Goal: Task Accomplishment & Management: Manage account settings

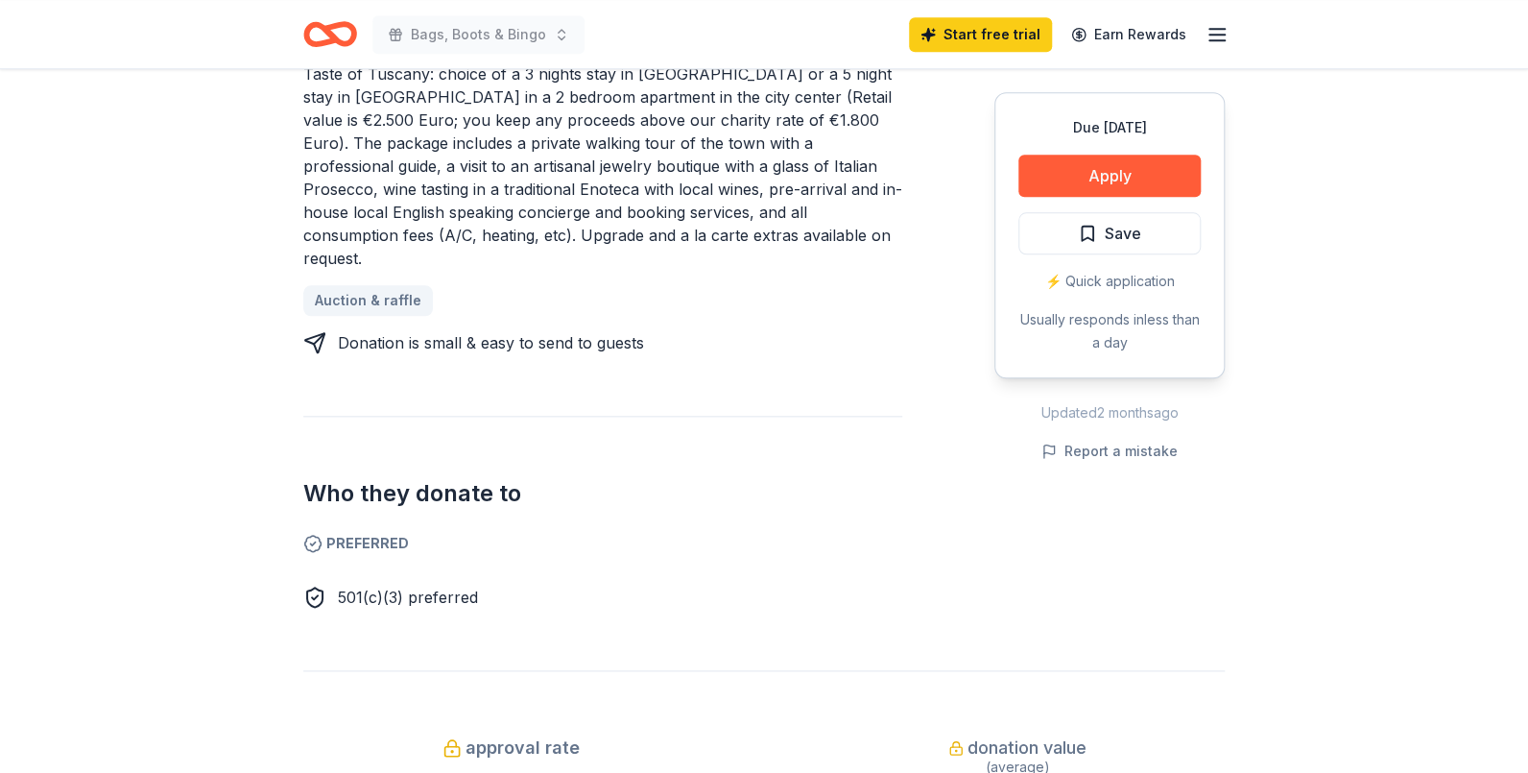
scroll to position [959, 0]
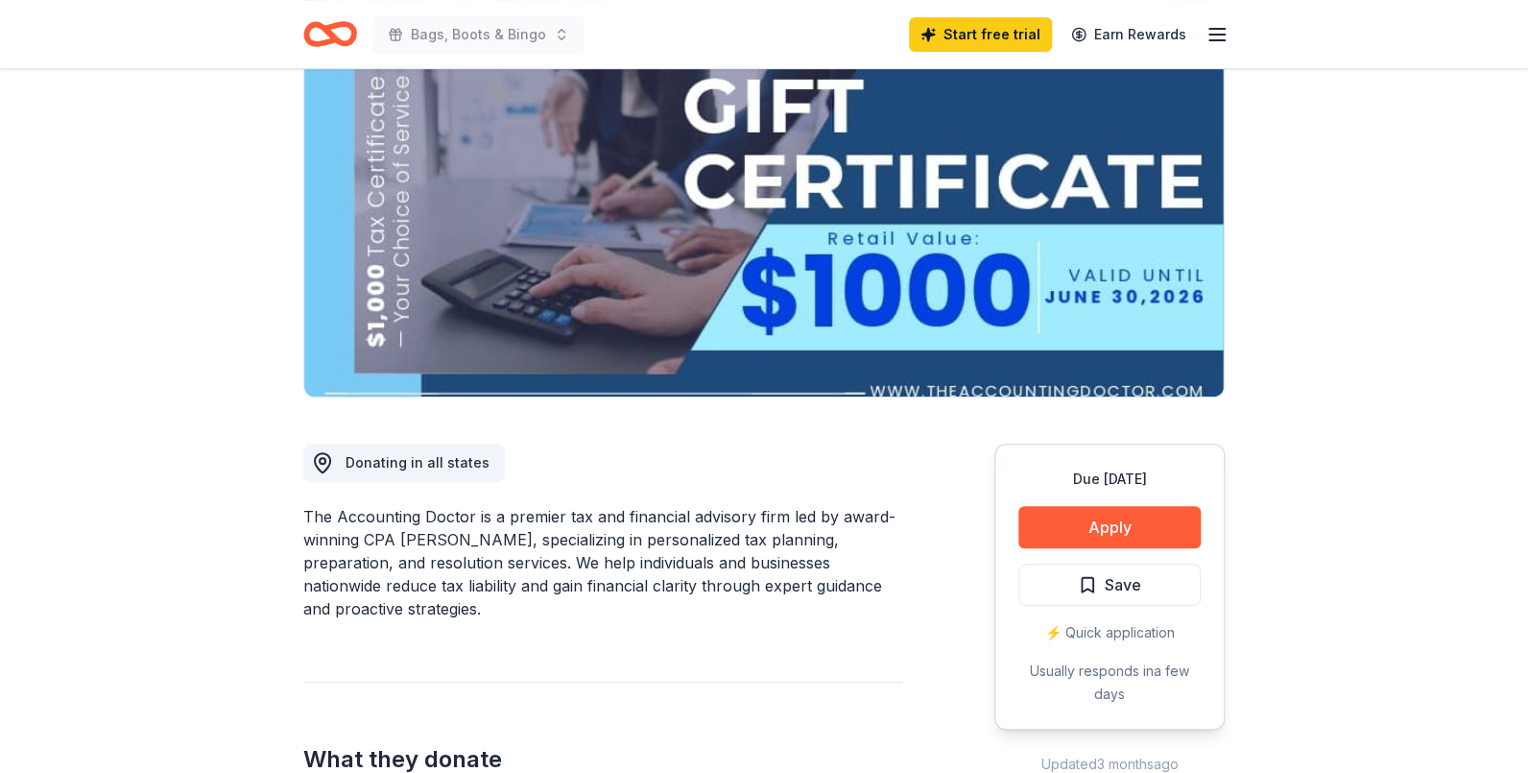
scroll to position [191, 0]
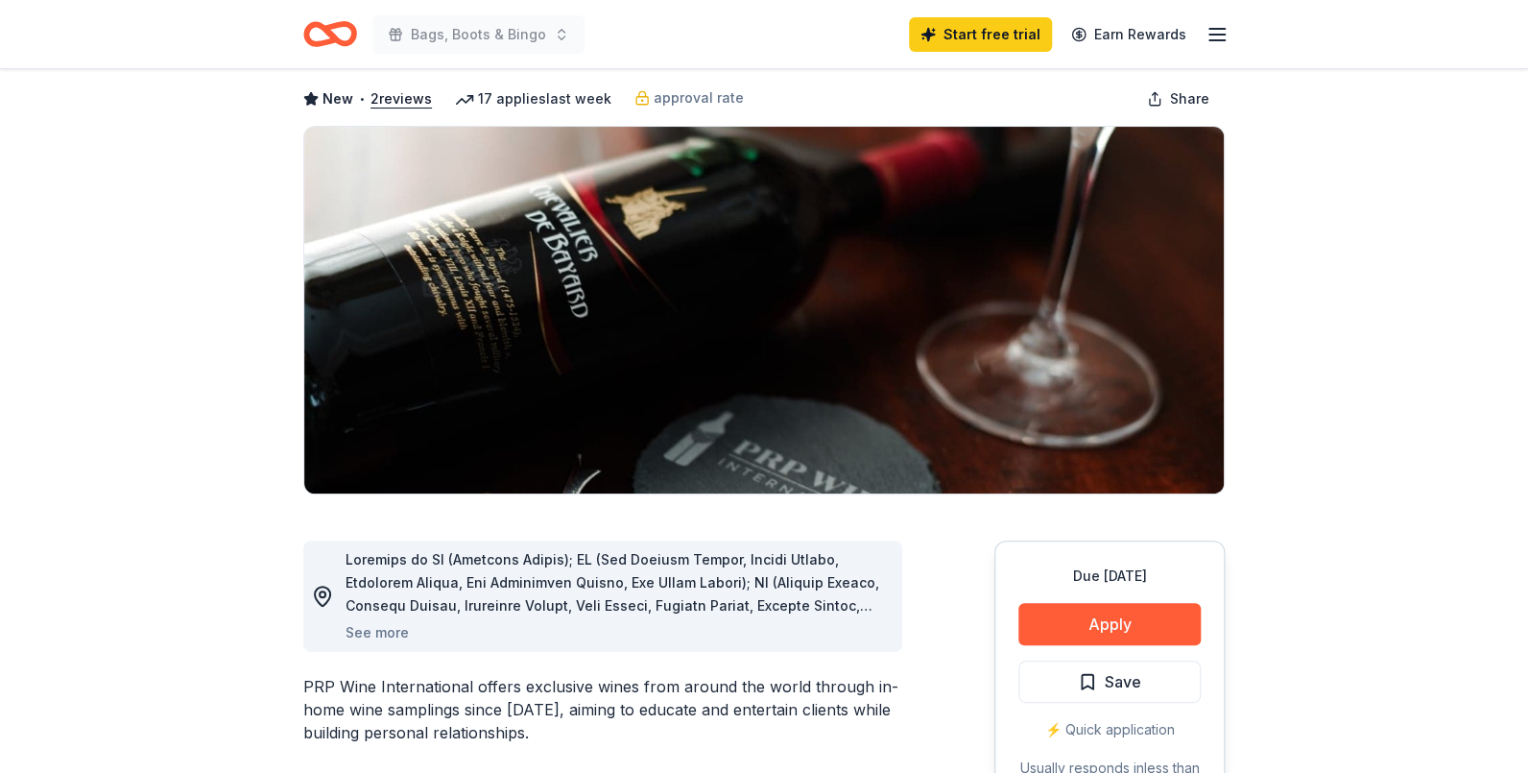
scroll to position [191, 0]
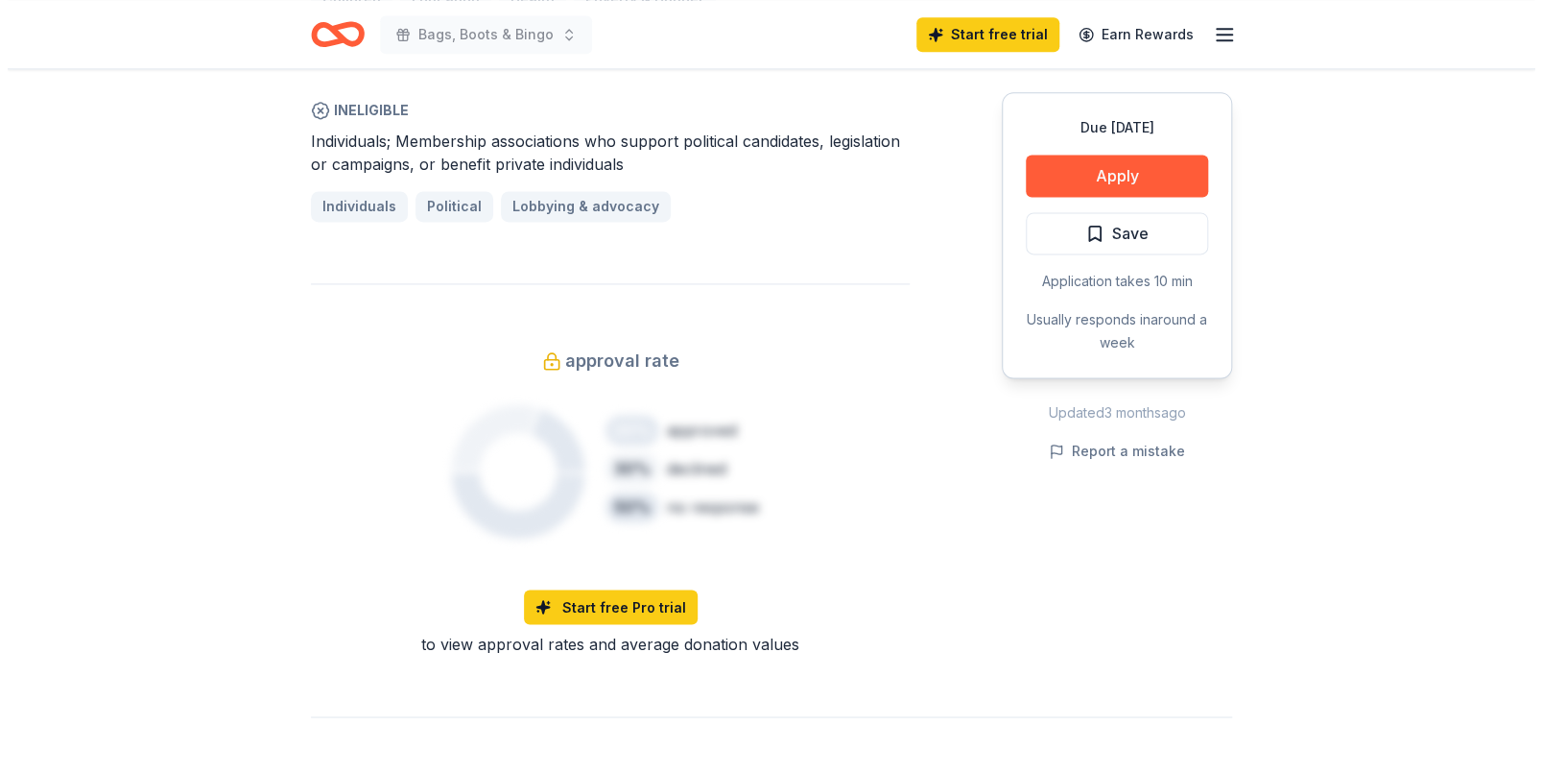
scroll to position [1247, 0]
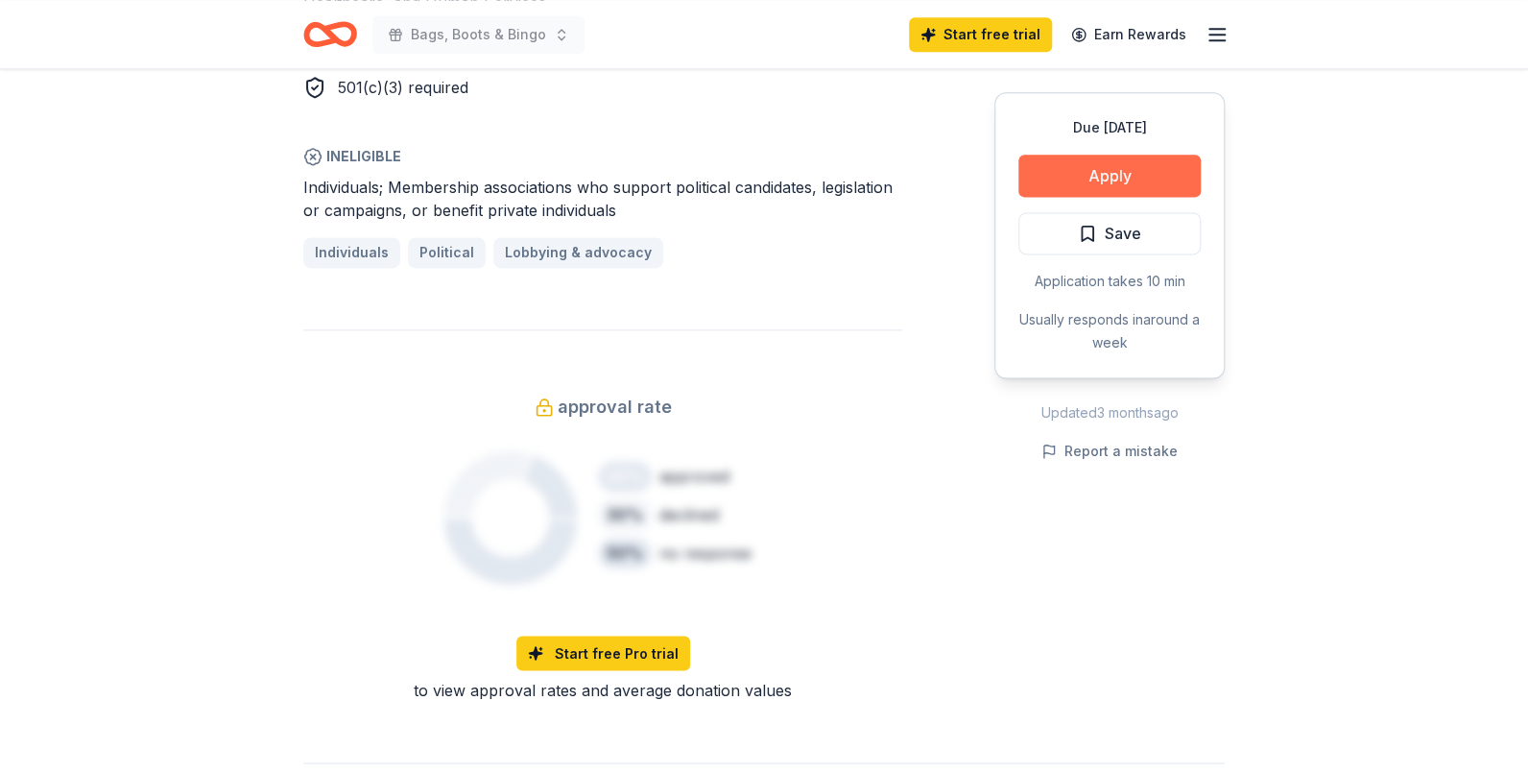
click at [1145, 171] on button "Apply" at bounding box center [1109, 176] width 182 height 42
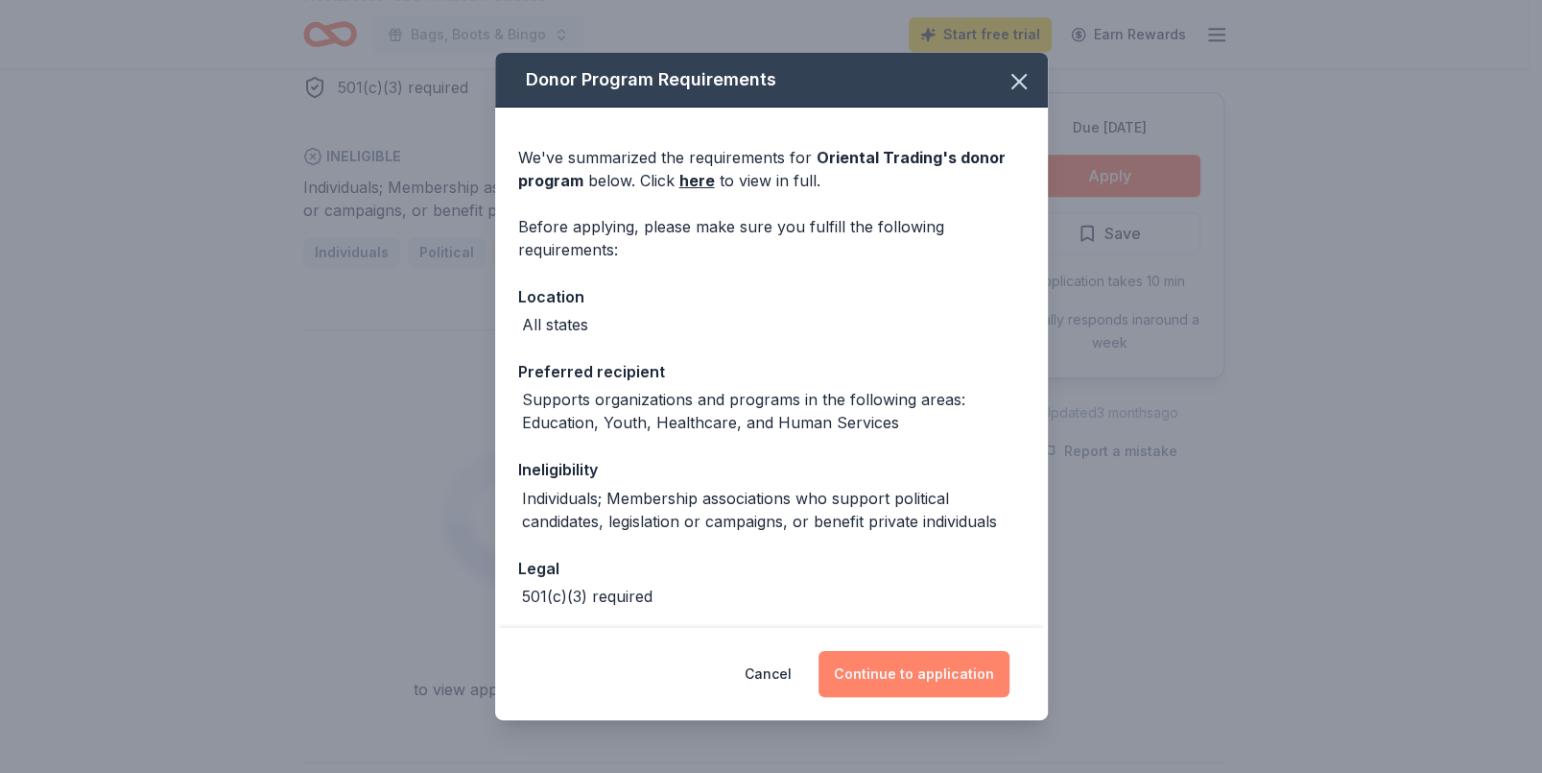
click at [923, 679] on button "Continue to application" at bounding box center [914, 674] width 191 height 46
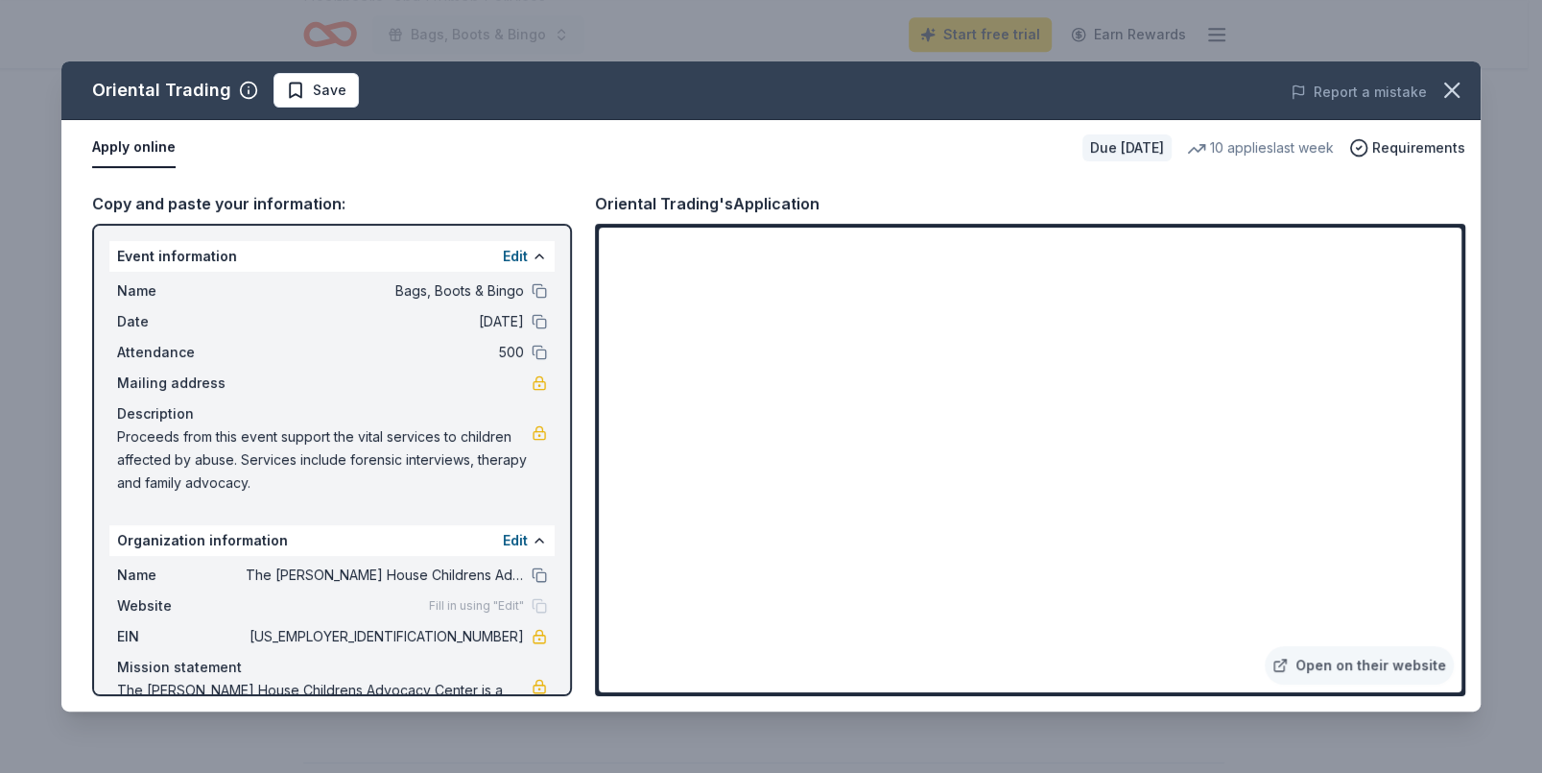
click at [499, 304] on div "Name Bags, Boots & Bingo Date [DATE] Attendance 500 Mailing address Description…" at bounding box center [331, 387] width 445 height 230
click at [532, 262] on button at bounding box center [539, 256] width 15 height 15
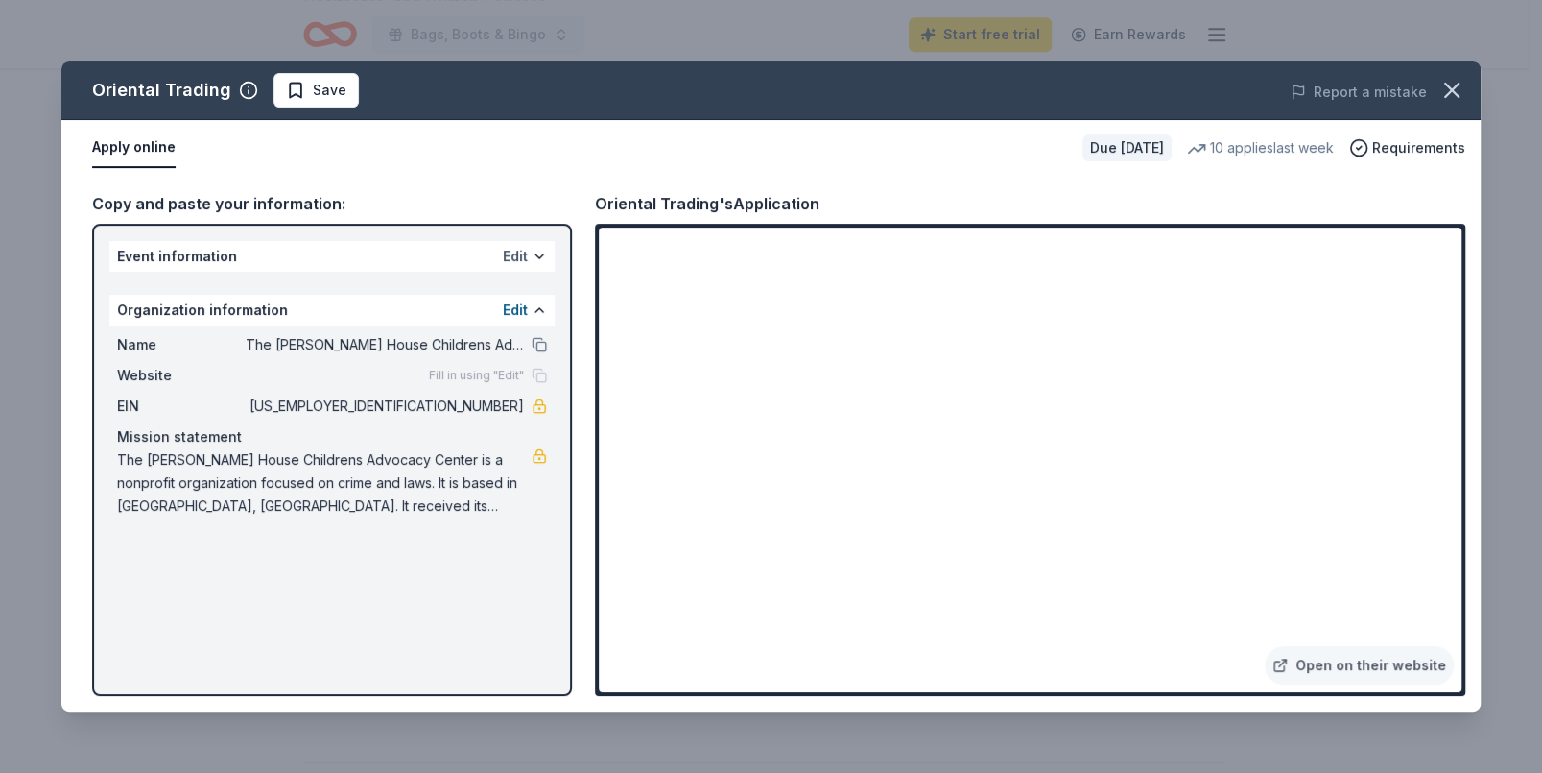
click at [516, 258] on button "Edit" at bounding box center [515, 256] width 25 height 23
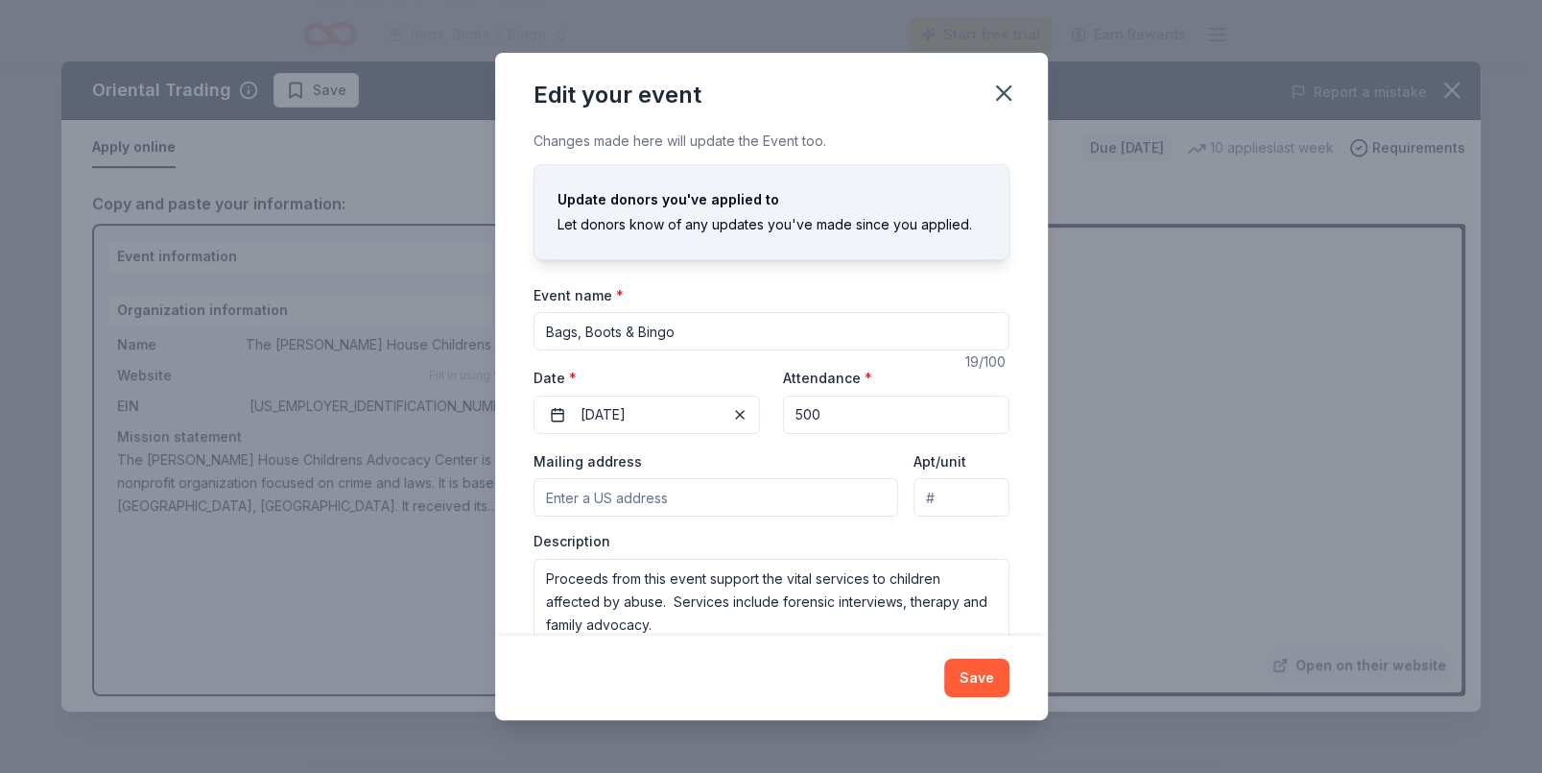
drag, startPoint x: 675, startPoint y: 331, endPoint x: 481, endPoint y: 332, distance: 193.9
click at [483, 332] on div "Edit your event Changes made here will update the Event too. Update donors you'…" at bounding box center [771, 386] width 1542 height 773
type input "[US_STATE] Ally Rally 2026"
click at [730, 419] on span "button" at bounding box center [739, 414] width 23 height 23
click at [729, 416] on button "Pick a date" at bounding box center [647, 414] width 226 height 38
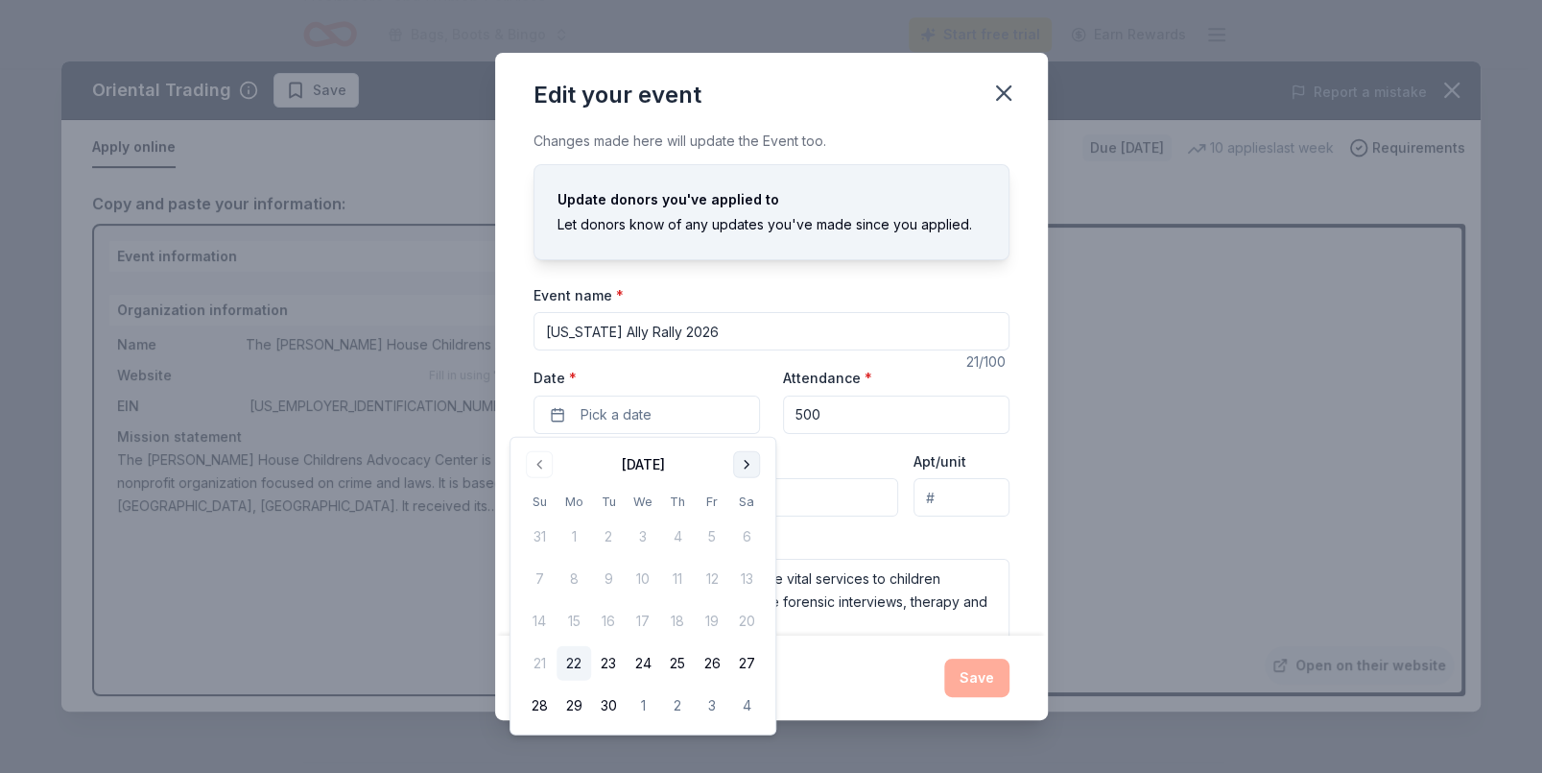
click at [746, 463] on button "Go to next month" at bounding box center [746, 464] width 27 height 27
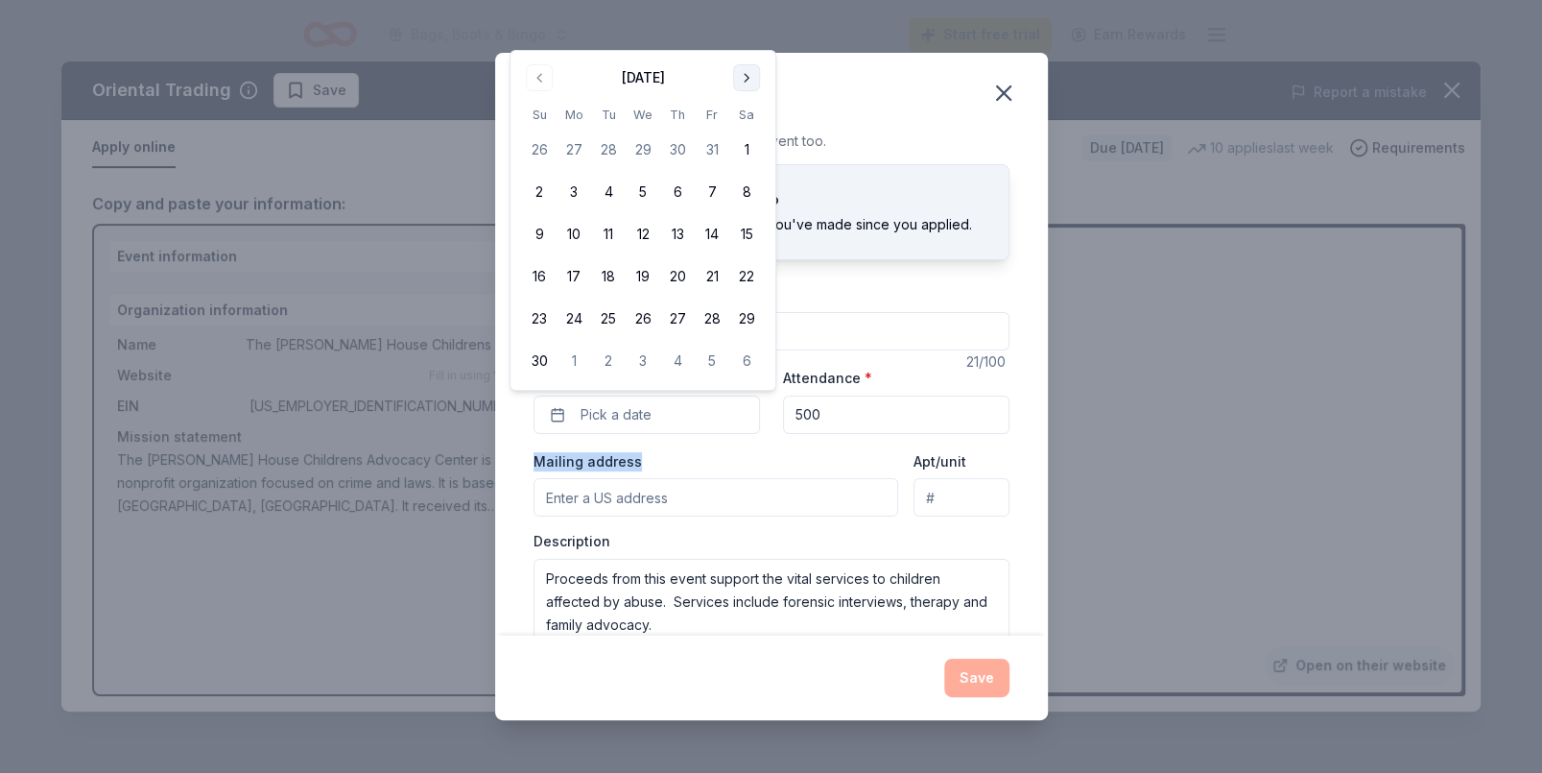
click at [746, 463] on div "Mailing address" at bounding box center [717, 483] width 366 height 68
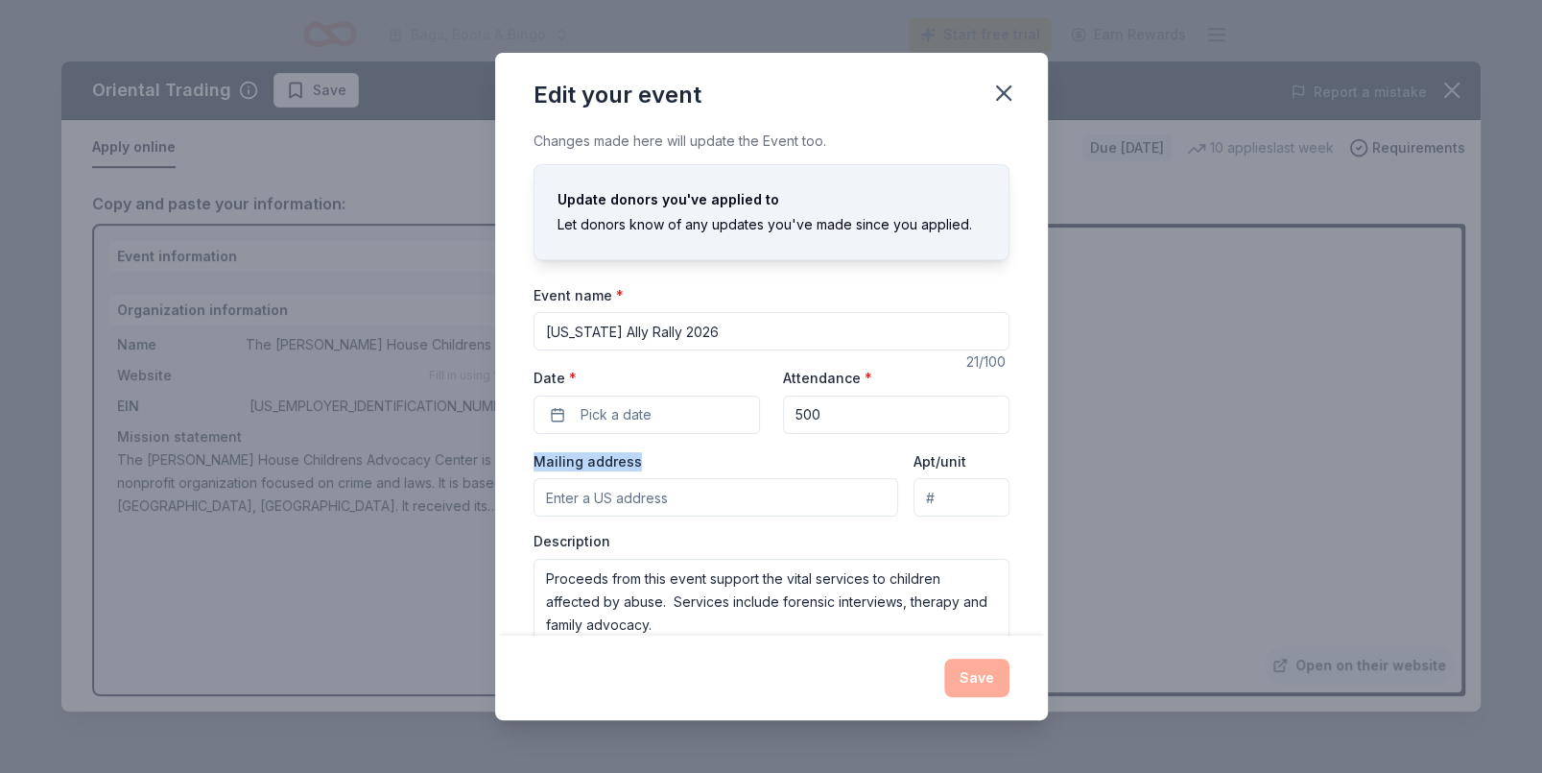
click at [746, 463] on div "Mailing address" at bounding box center [717, 483] width 366 height 68
drag, startPoint x: 746, startPoint y: 463, endPoint x: 655, endPoint y: 415, distance: 103.0
click at [655, 415] on button "Pick a date" at bounding box center [647, 414] width 226 height 38
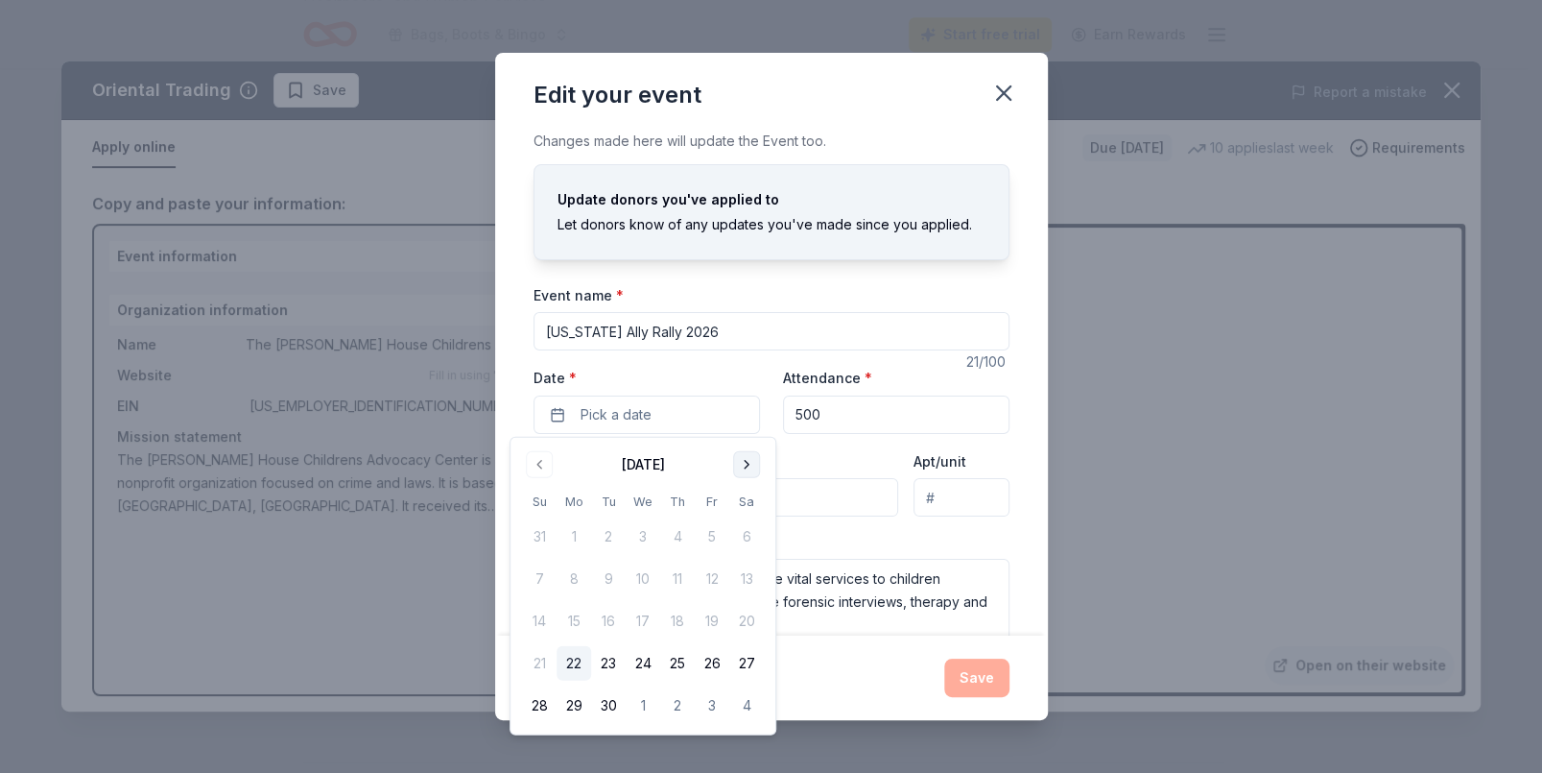
click at [744, 463] on button "Go to next month" at bounding box center [746, 464] width 27 height 27
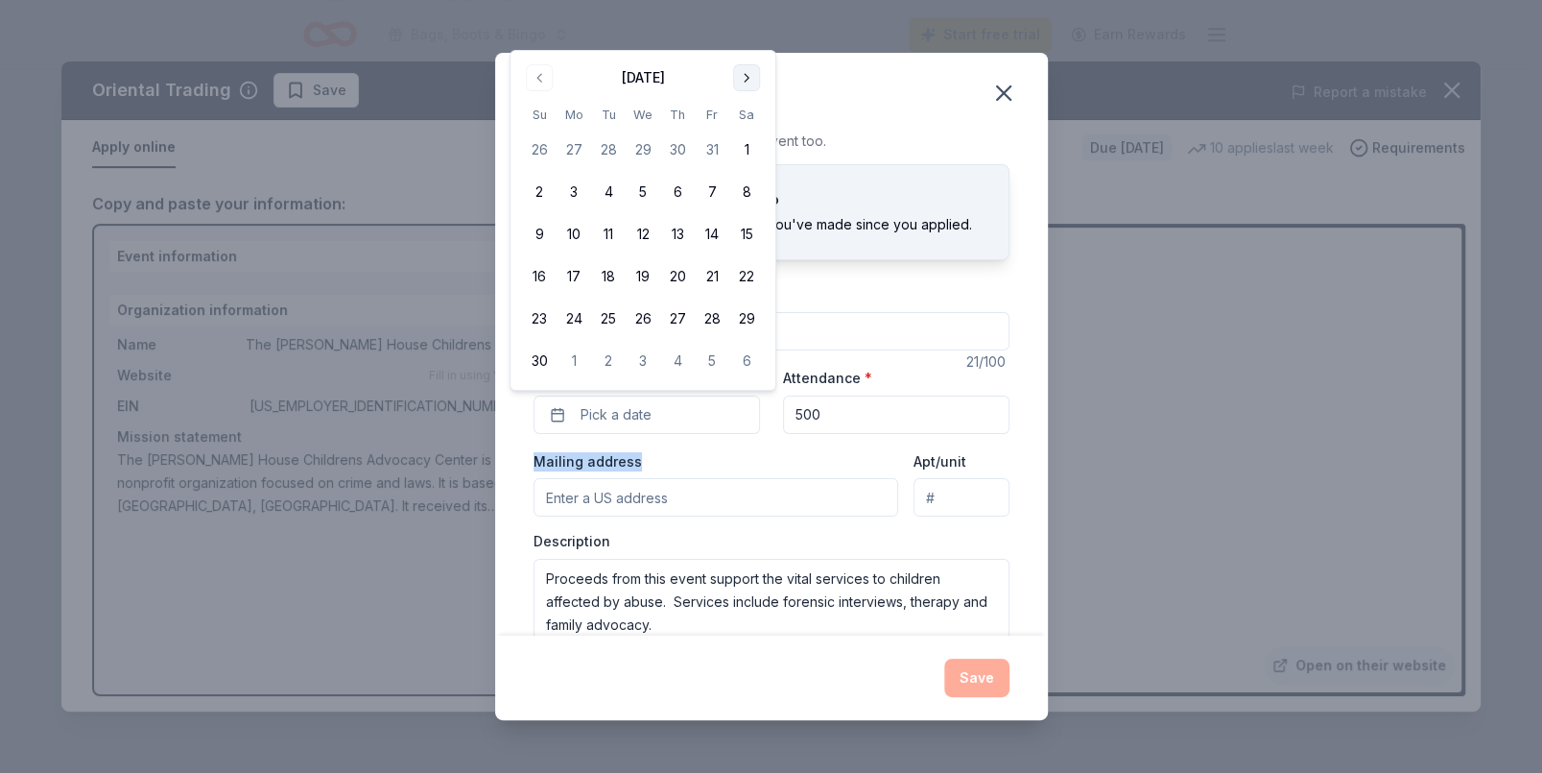
click at [743, 77] on button "Go to next month" at bounding box center [746, 77] width 27 height 27
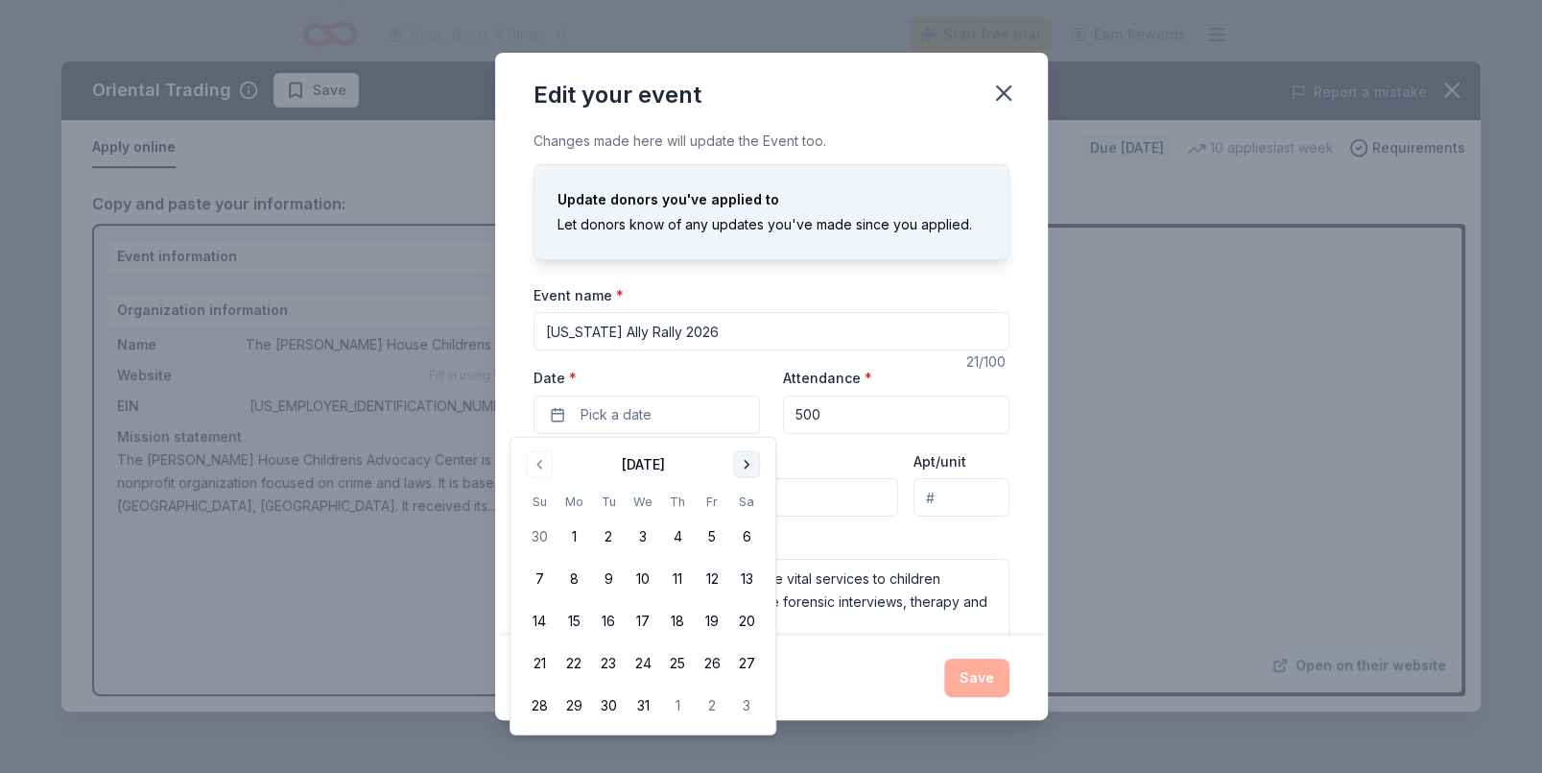
click at [749, 466] on button "Go to next month" at bounding box center [746, 464] width 27 height 27
click at [615, 702] on button "28" at bounding box center [608, 705] width 35 height 35
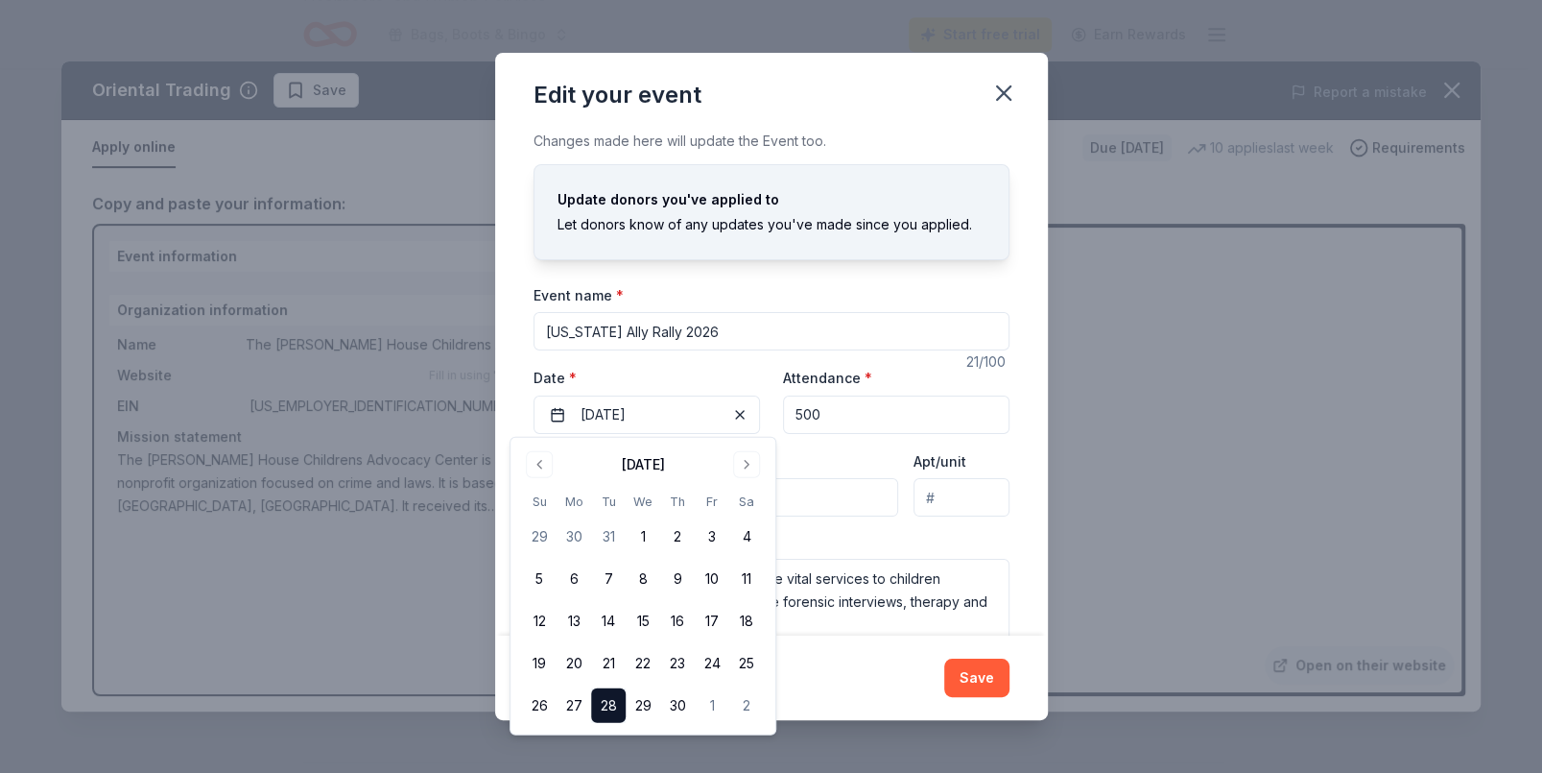
click at [836, 454] on div "Mailing address" at bounding box center [717, 483] width 366 height 68
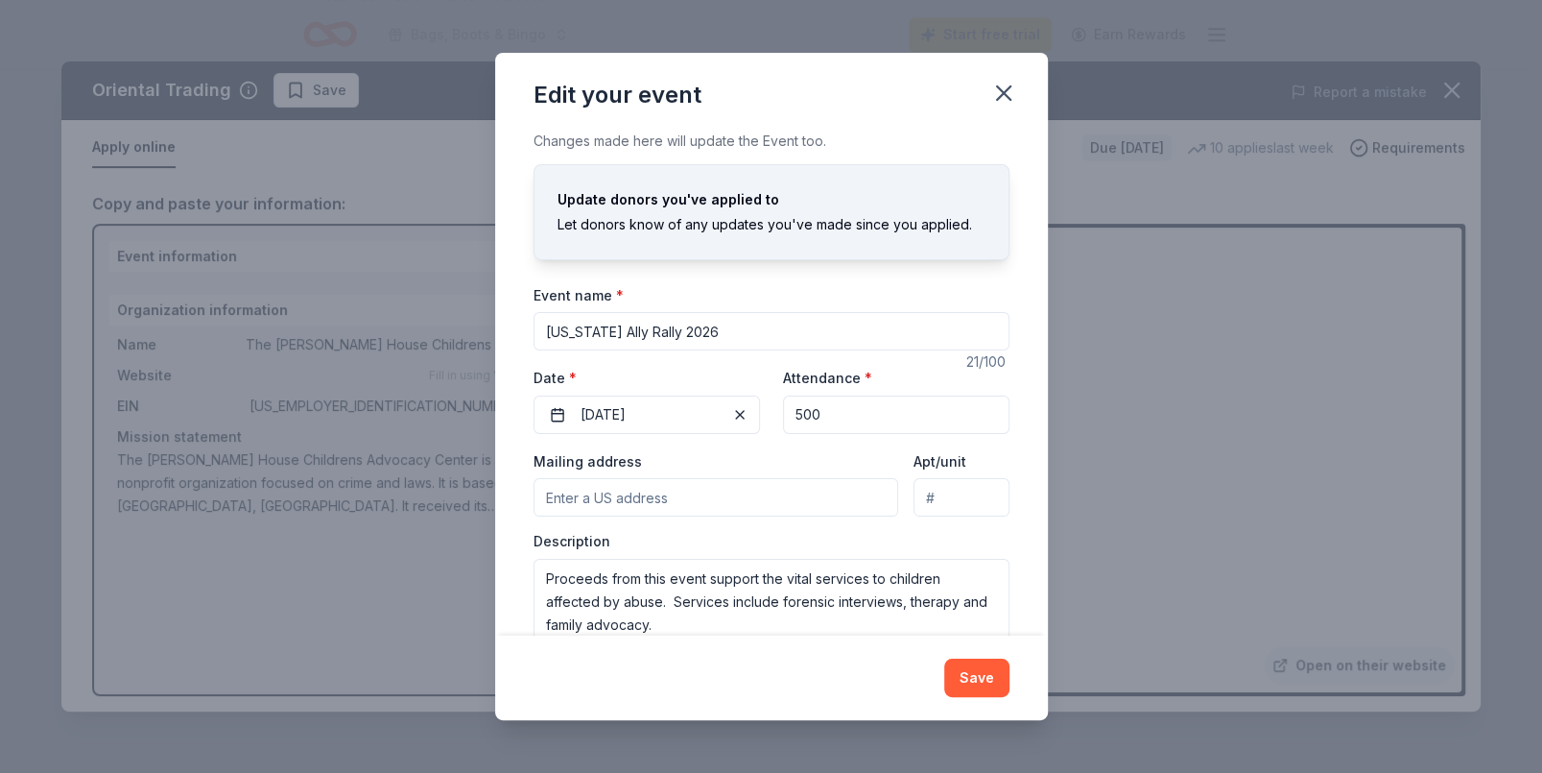
drag, startPoint x: 821, startPoint y: 418, endPoint x: 758, endPoint y: 422, distance: 62.5
click at [758, 422] on div "Event website [DOMAIN_NAME] Attendance * 500 Date * [DATE]" at bounding box center [772, 400] width 476 height 68
type input "400"
click at [707, 493] on input "Mailing address" at bounding box center [717, 497] width 366 height 38
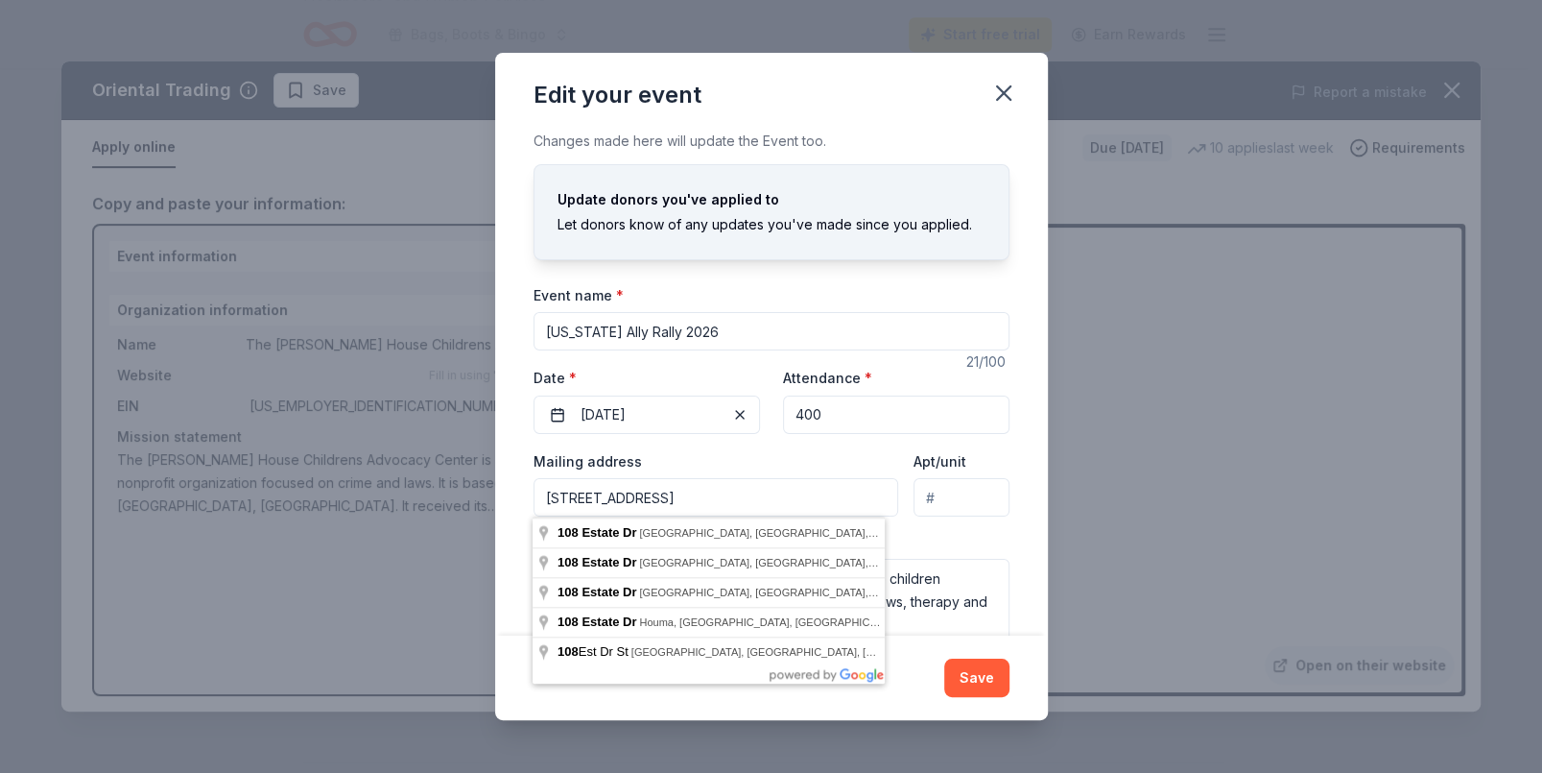
click at [895, 703] on div "Save" at bounding box center [771, 677] width 553 height 84
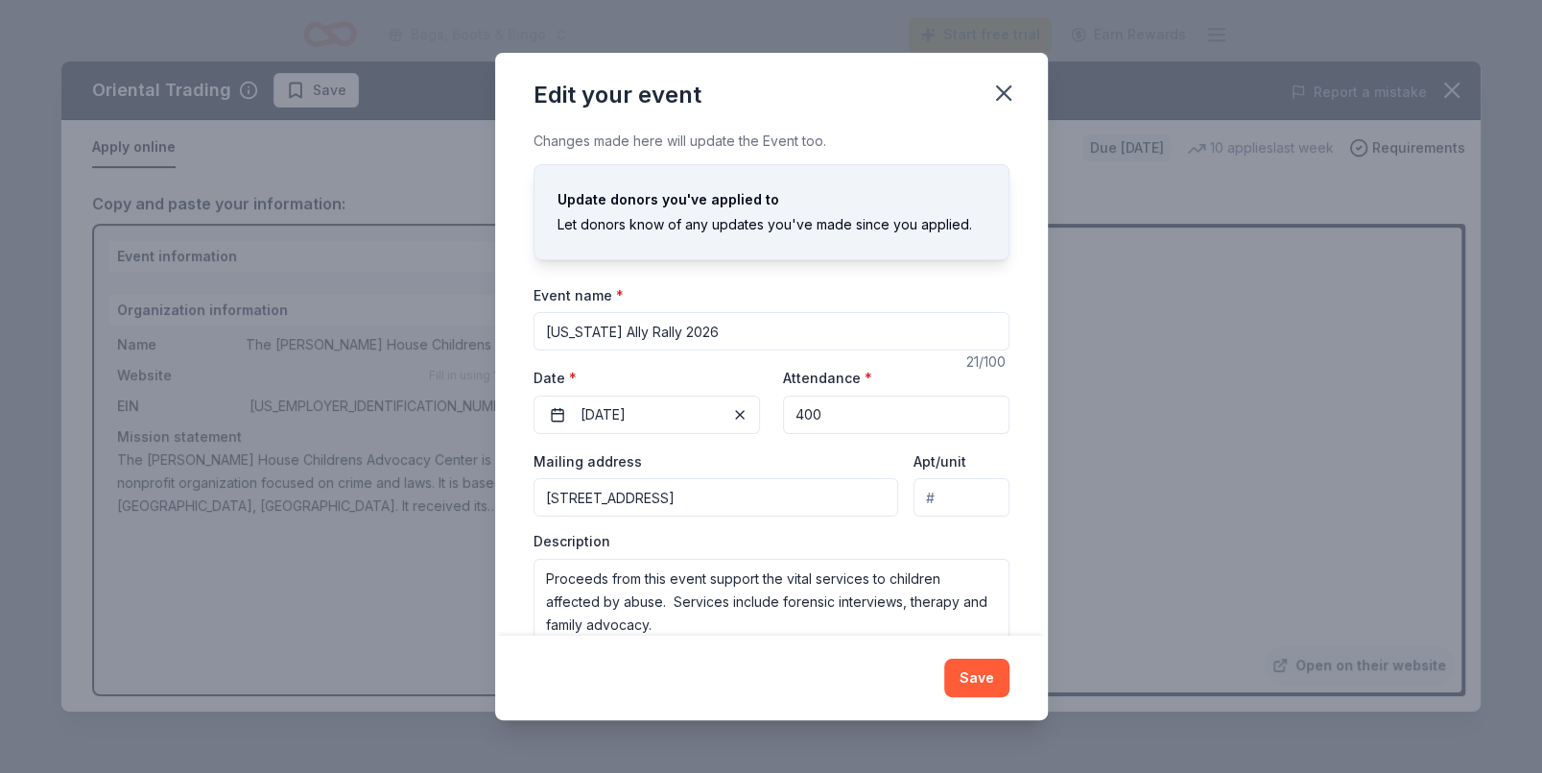
click at [814, 499] on input "[STREET_ADDRESS]" at bounding box center [717, 497] width 366 height 38
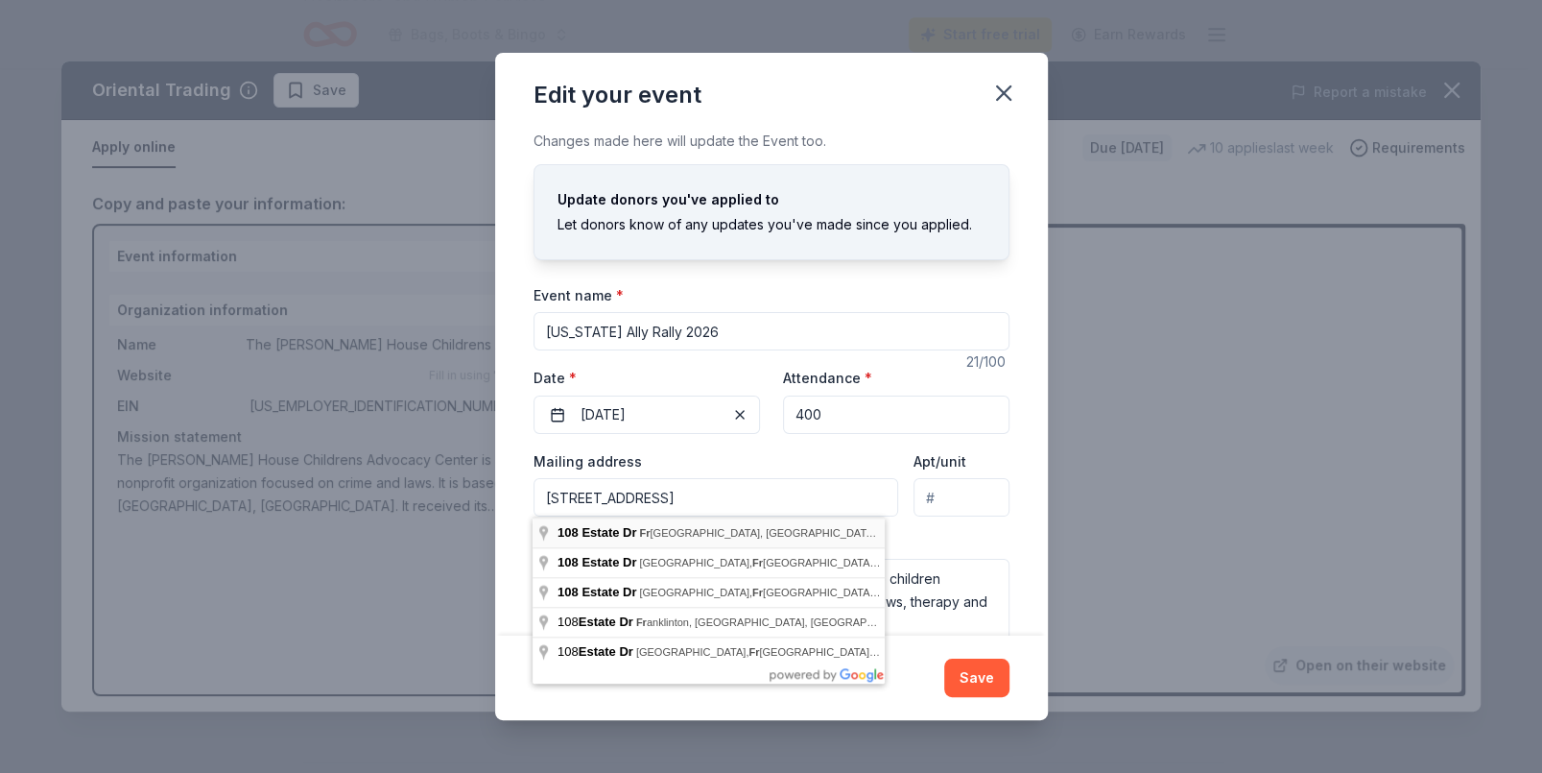
type input "[STREET_ADDRESS]"
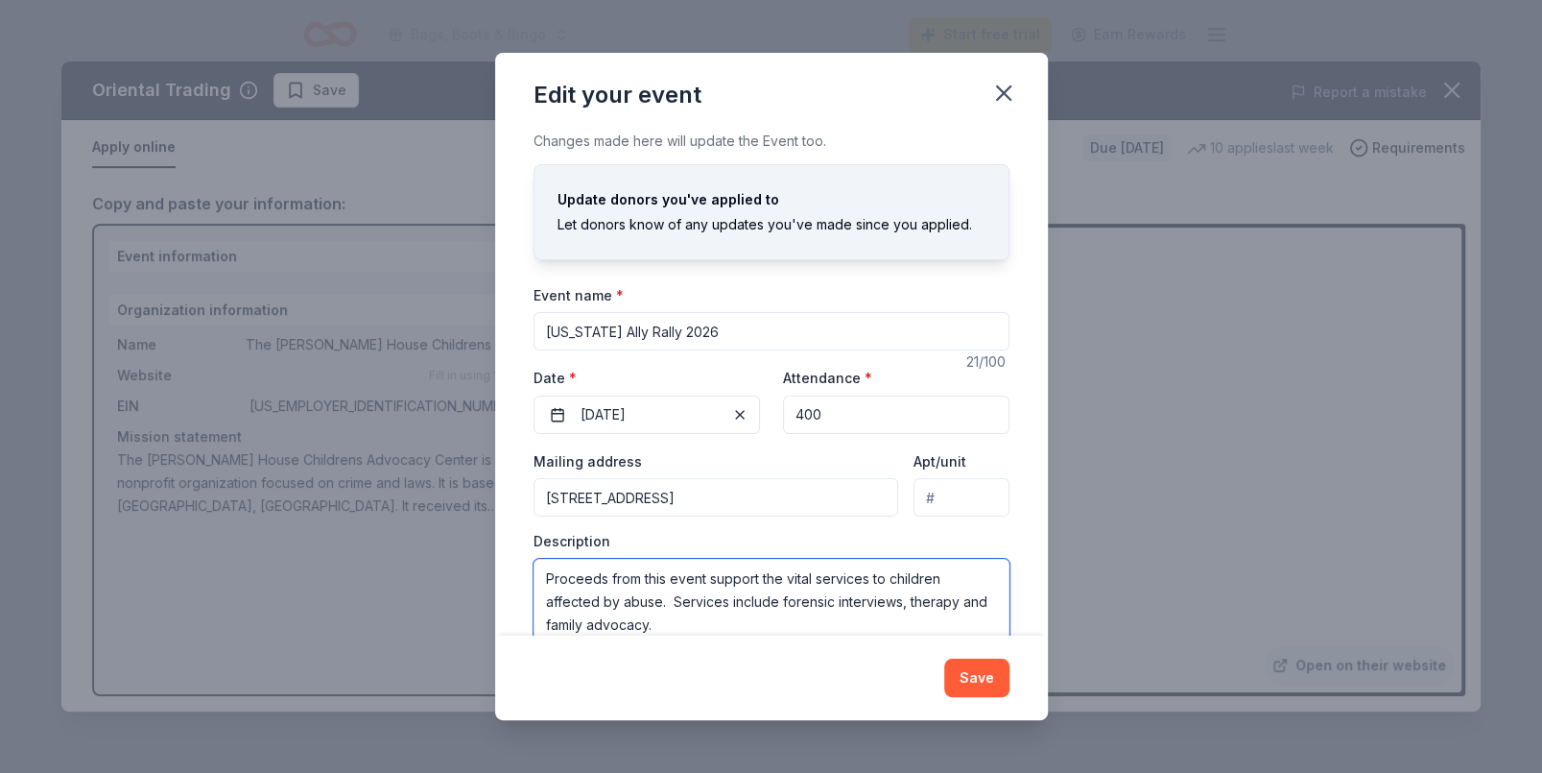
drag, startPoint x: 727, startPoint y: 628, endPoint x: 529, endPoint y: 586, distance: 202.0
click at [534, 580] on textarea "Proceeds from this event support the vital services to children affected by abu…" at bounding box center [772, 602] width 476 height 86
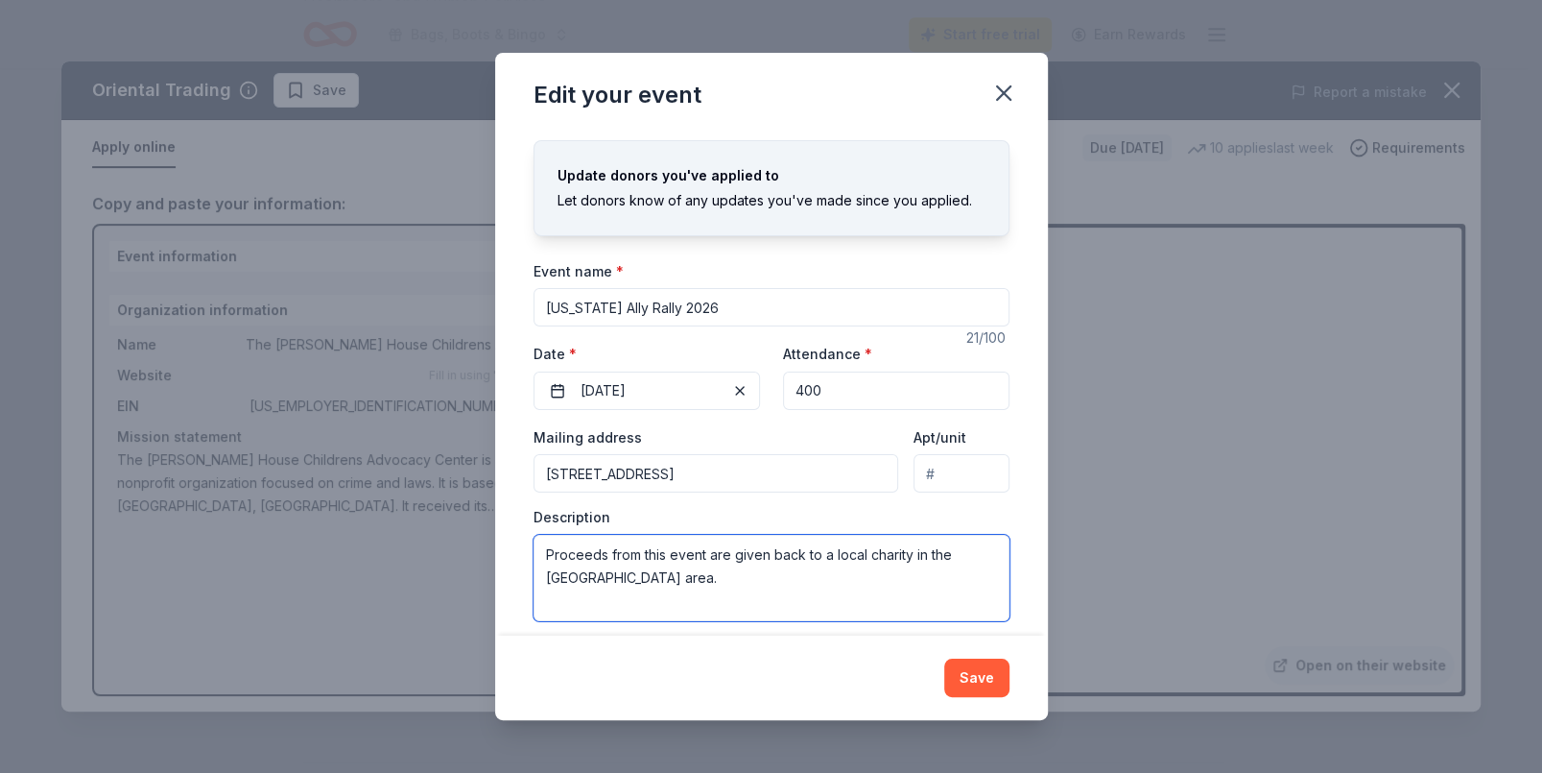
scroll to position [37, 0]
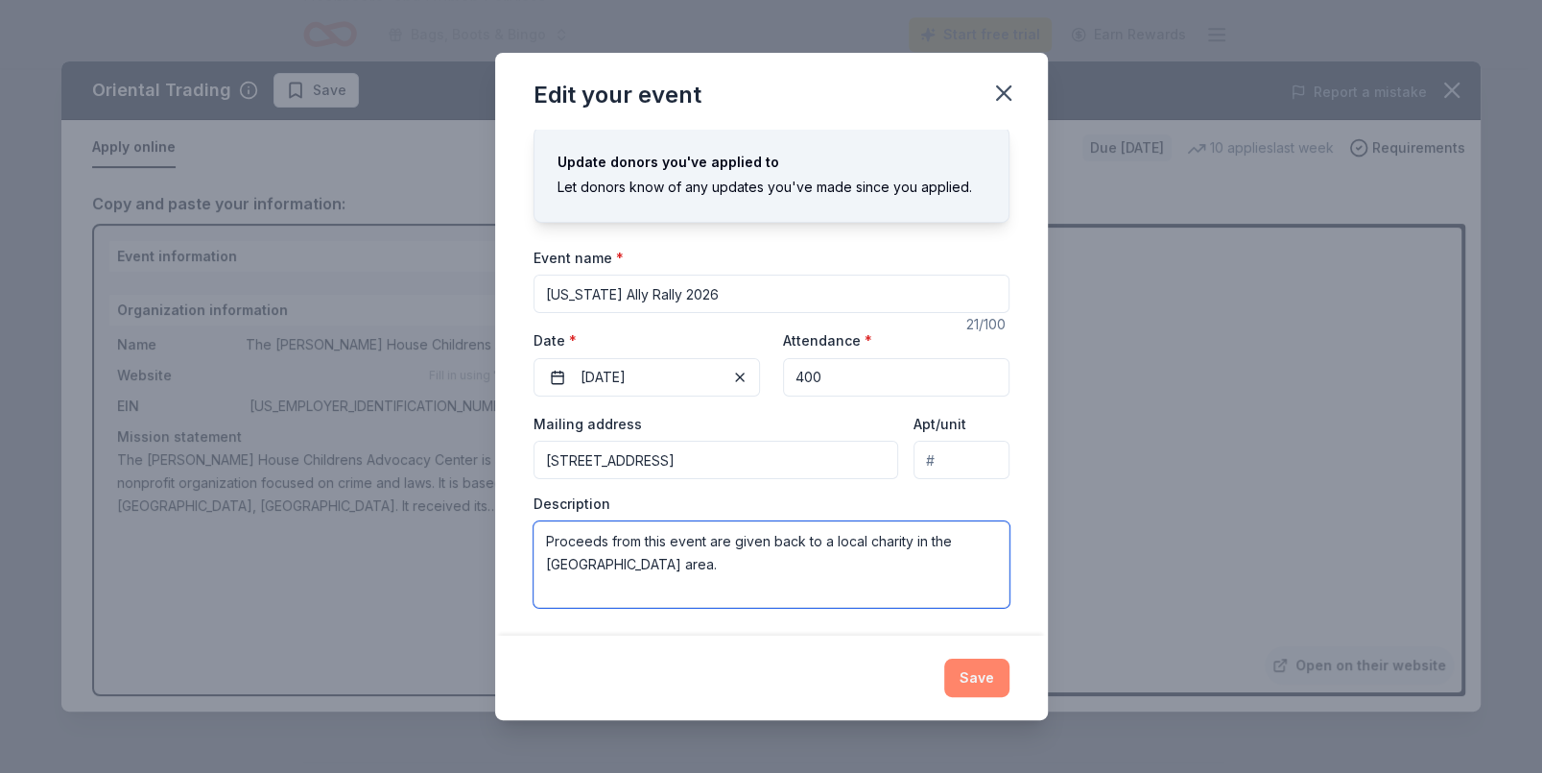
type textarea "Proceeds from this event are given back to a local charity in the [GEOGRAPHIC_D…"
click at [978, 666] on button "Save" at bounding box center [976, 677] width 65 height 38
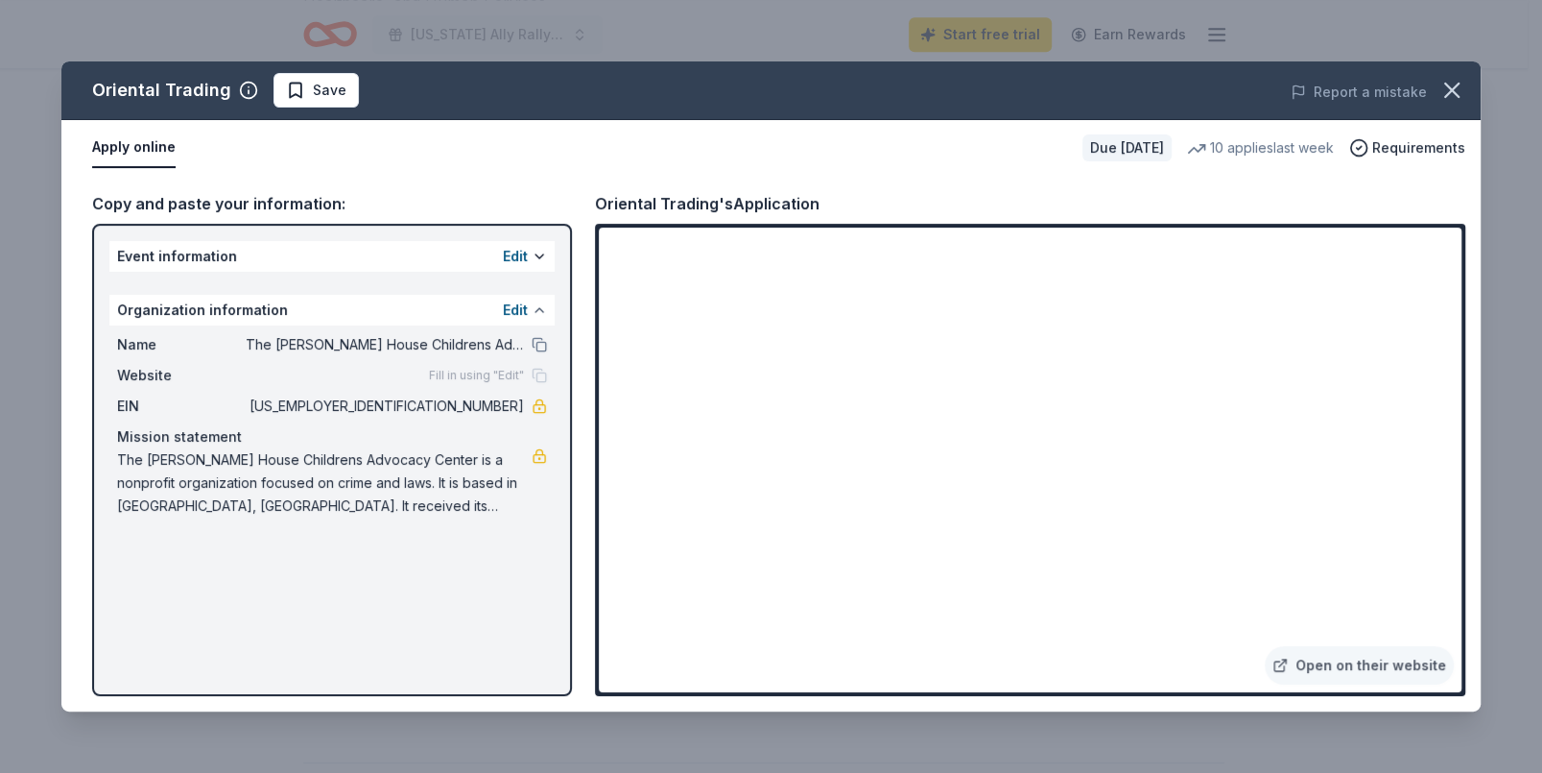
click at [532, 312] on button at bounding box center [539, 309] width 15 height 15
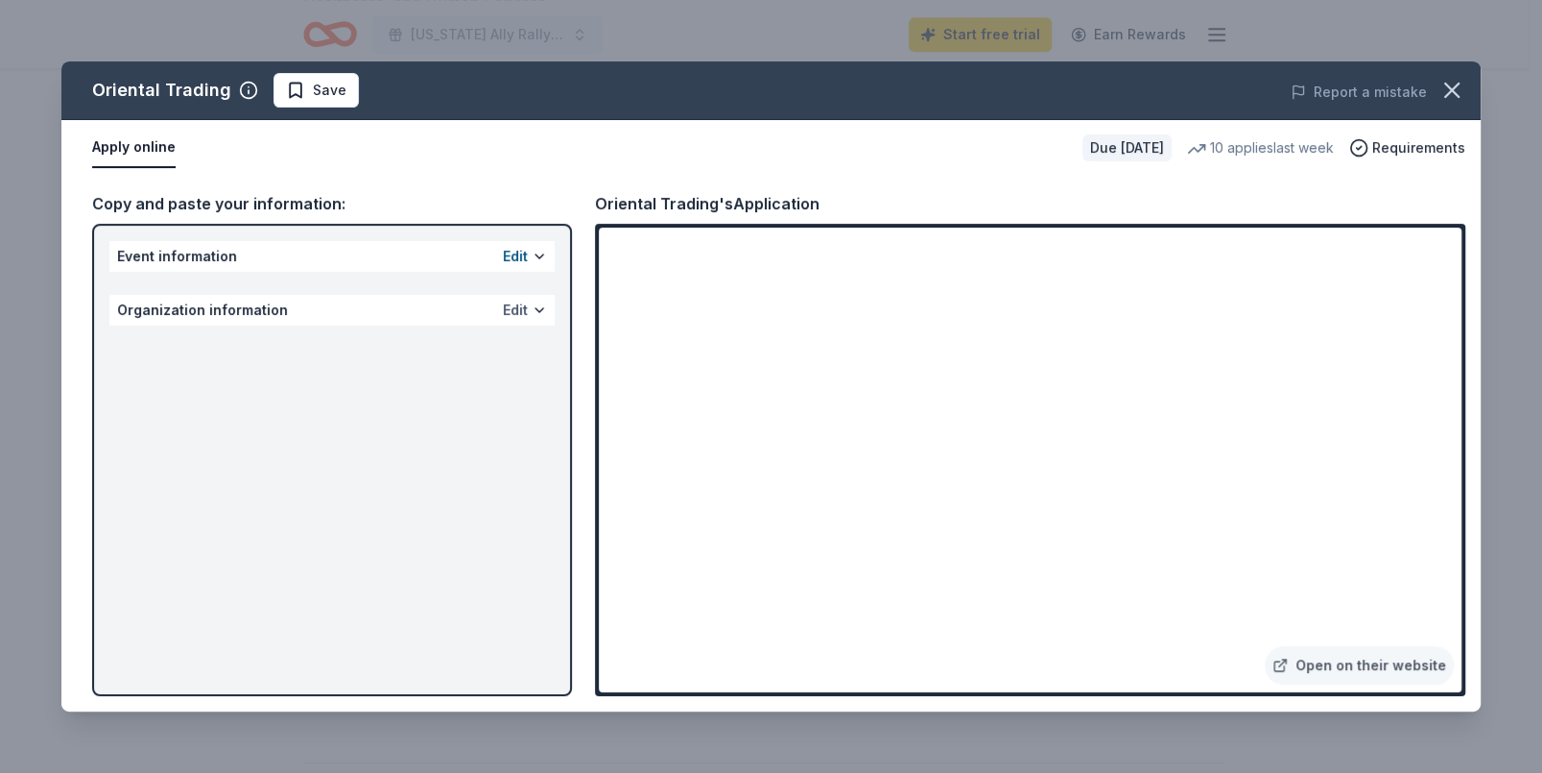
click at [521, 311] on button "Edit" at bounding box center [515, 309] width 25 height 23
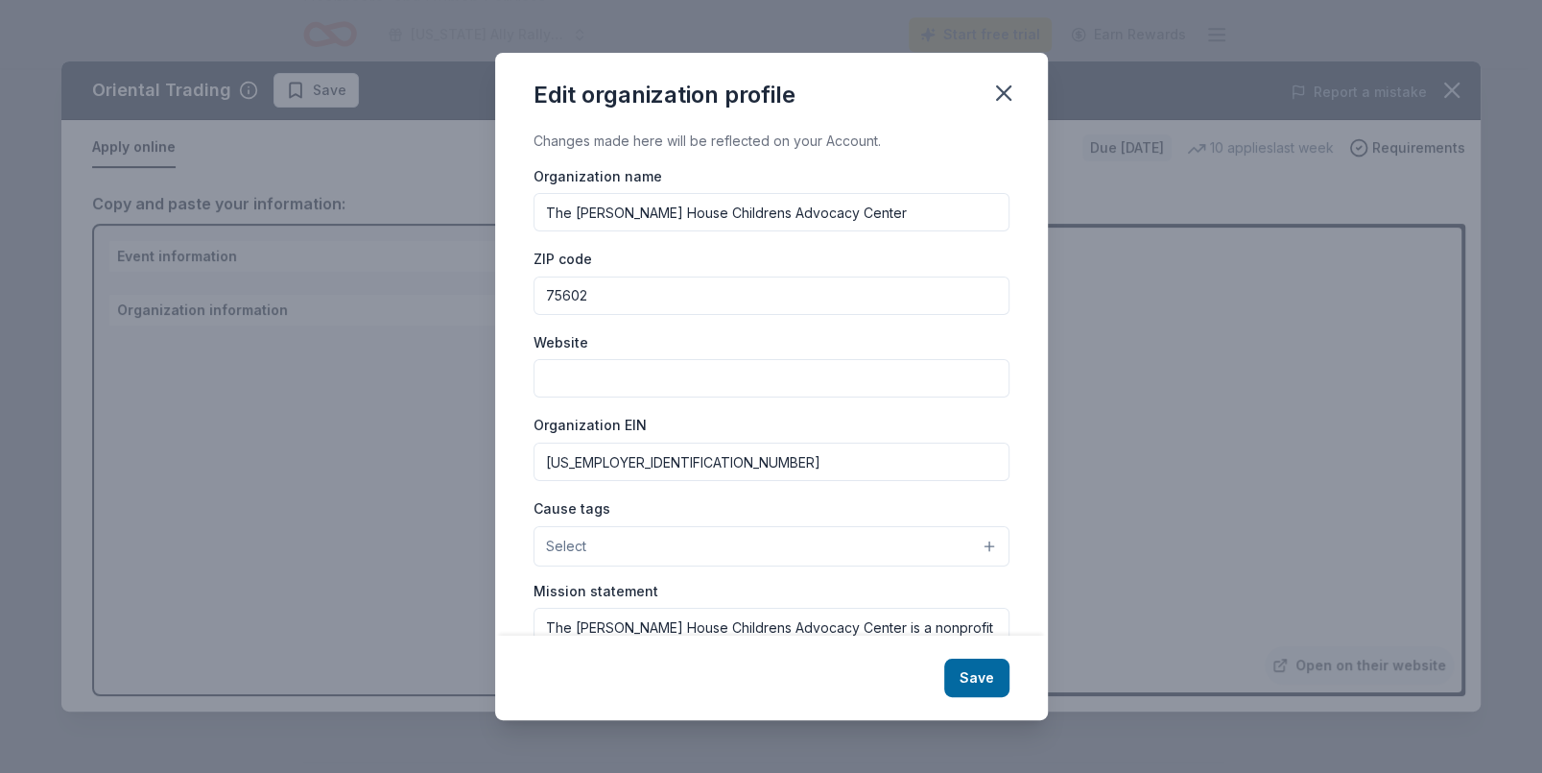
drag, startPoint x: 860, startPoint y: 212, endPoint x: 498, endPoint y: 227, distance: 362.1
click at [501, 227] on div "Changes made here will be reflected on your Account. Organization name The [PER…" at bounding box center [771, 383] width 553 height 507
type input "[US_STATE] Allies LLC"
drag, startPoint x: 595, startPoint y: 298, endPoint x: 508, endPoint y: 307, distance: 87.9
click at [511, 307] on div "Changes made here will be reflected on your Account. Organization name [US_STAT…" at bounding box center [771, 383] width 553 height 507
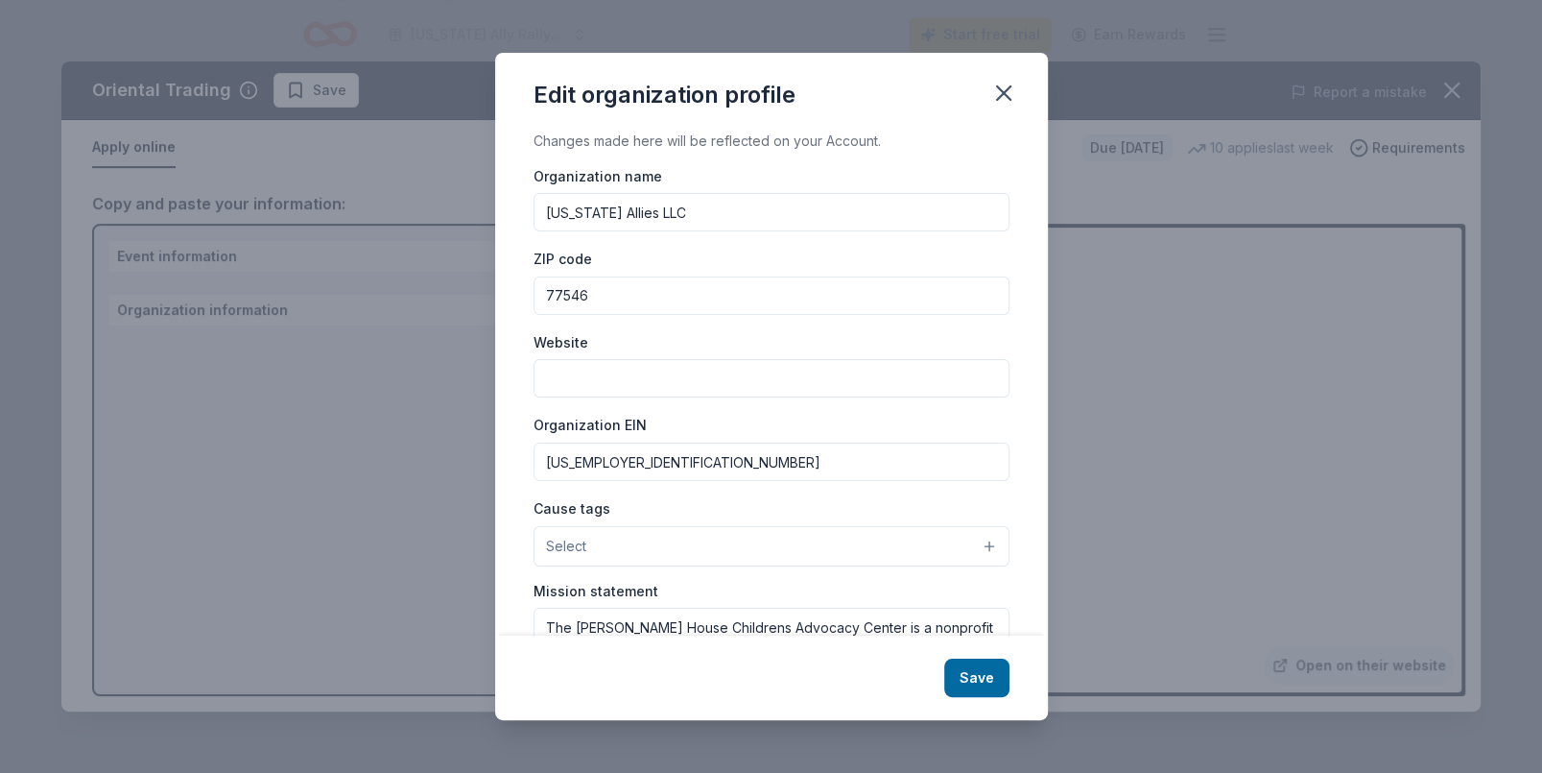
type input "77546"
drag, startPoint x: 637, startPoint y: 469, endPoint x: 477, endPoint y: 464, distance: 160.4
click at [477, 464] on div "Edit organization profile Changes made here will be reflected on your Account. …" at bounding box center [771, 386] width 1542 height 773
type input "[US_EMPLOYER_IDENTIFICATION_NUMBER]"
click at [565, 530] on button "Select" at bounding box center [772, 546] width 476 height 40
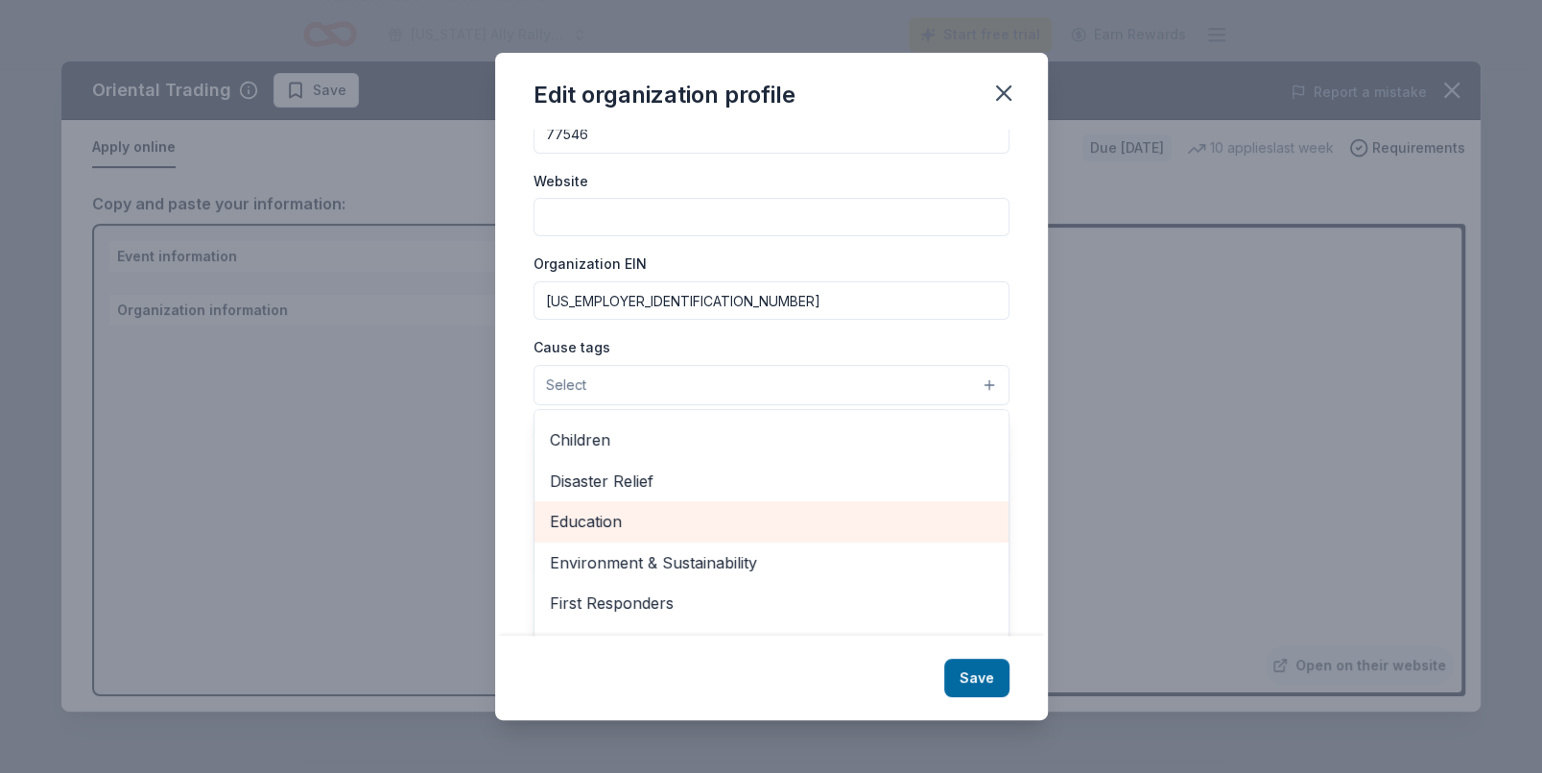
scroll to position [0, 0]
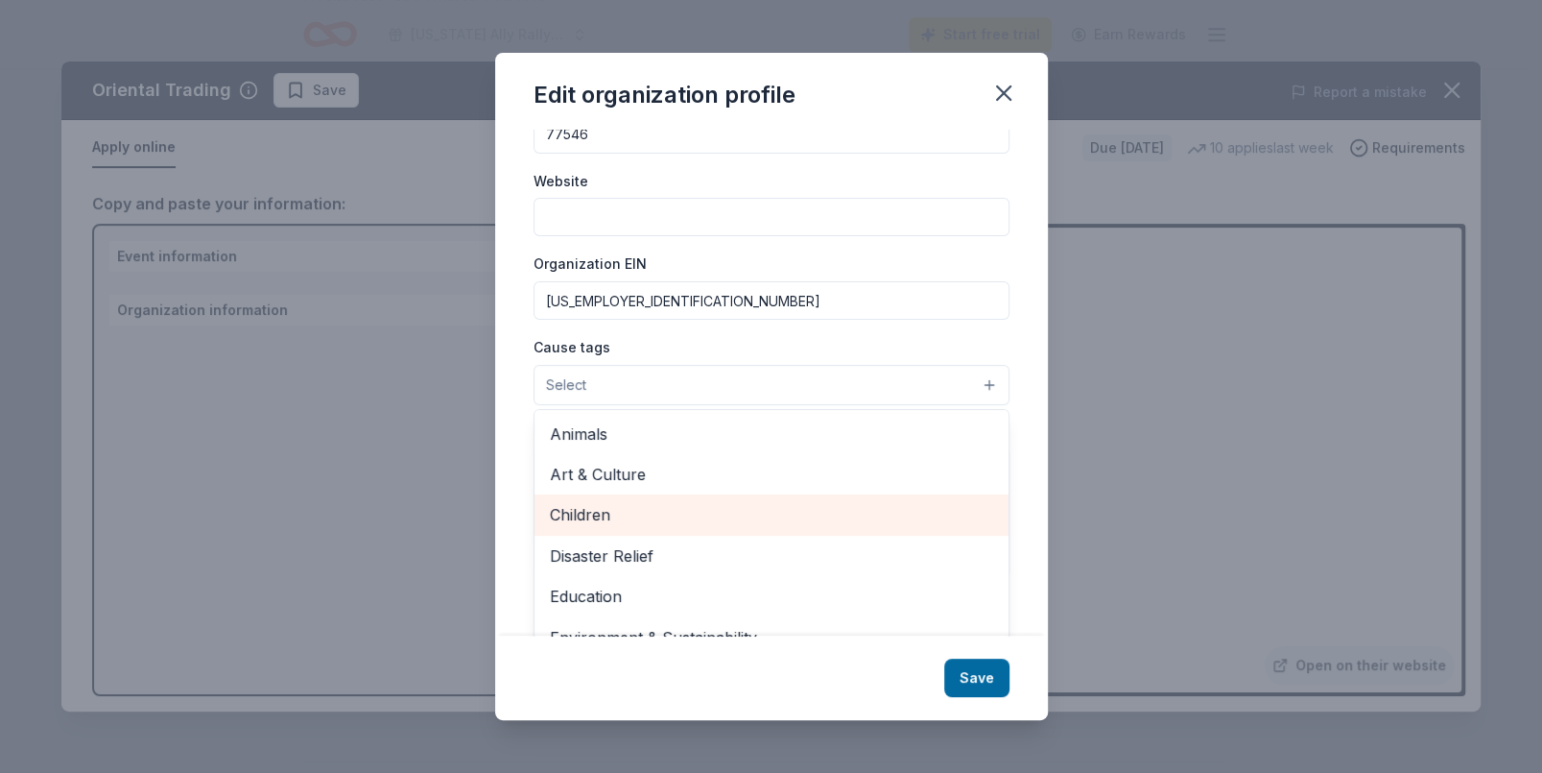
click at [602, 506] on span "Children" at bounding box center [771, 514] width 443 height 25
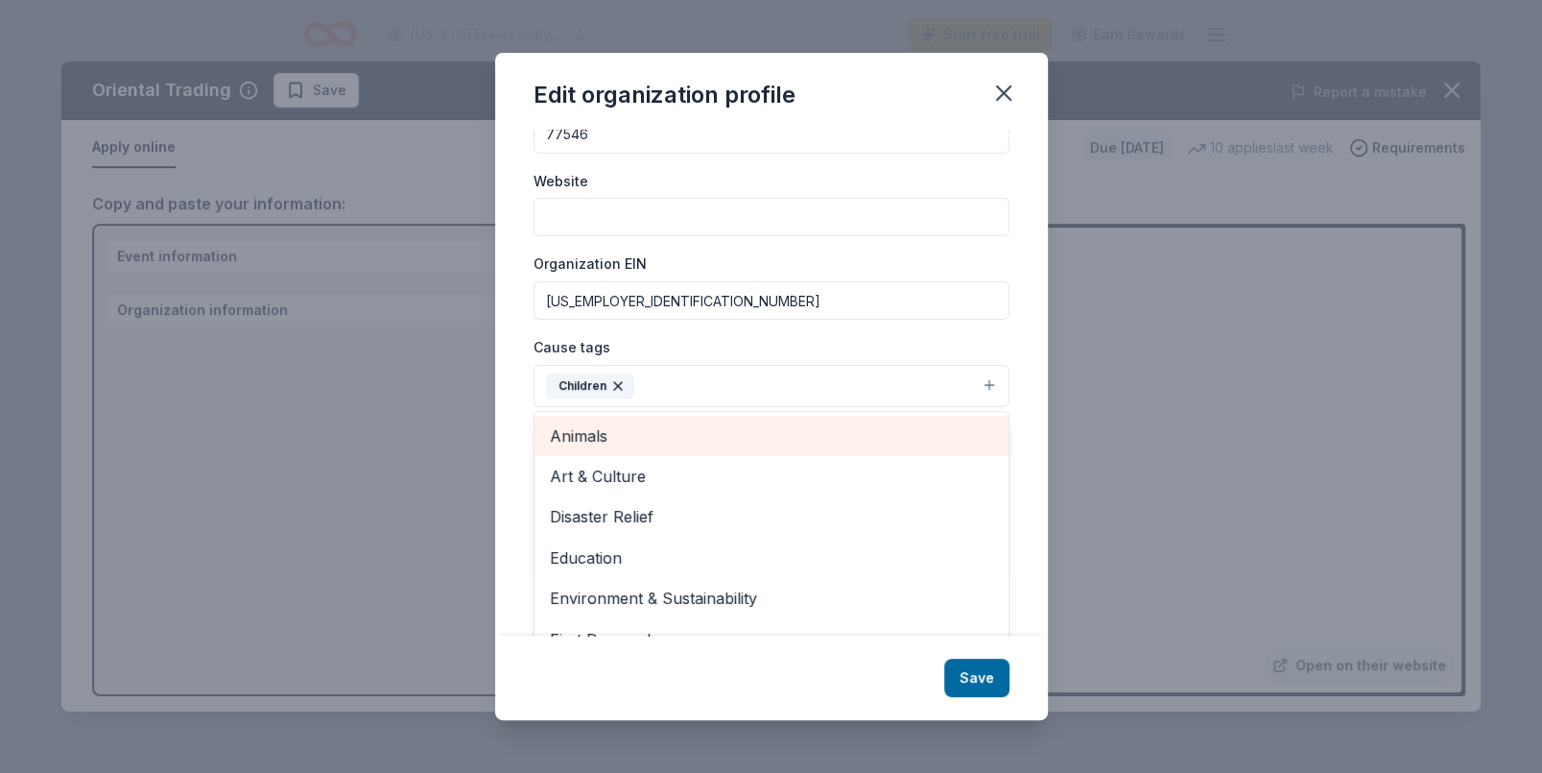
click at [598, 430] on span "Animals" at bounding box center [771, 435] width 443 height 25
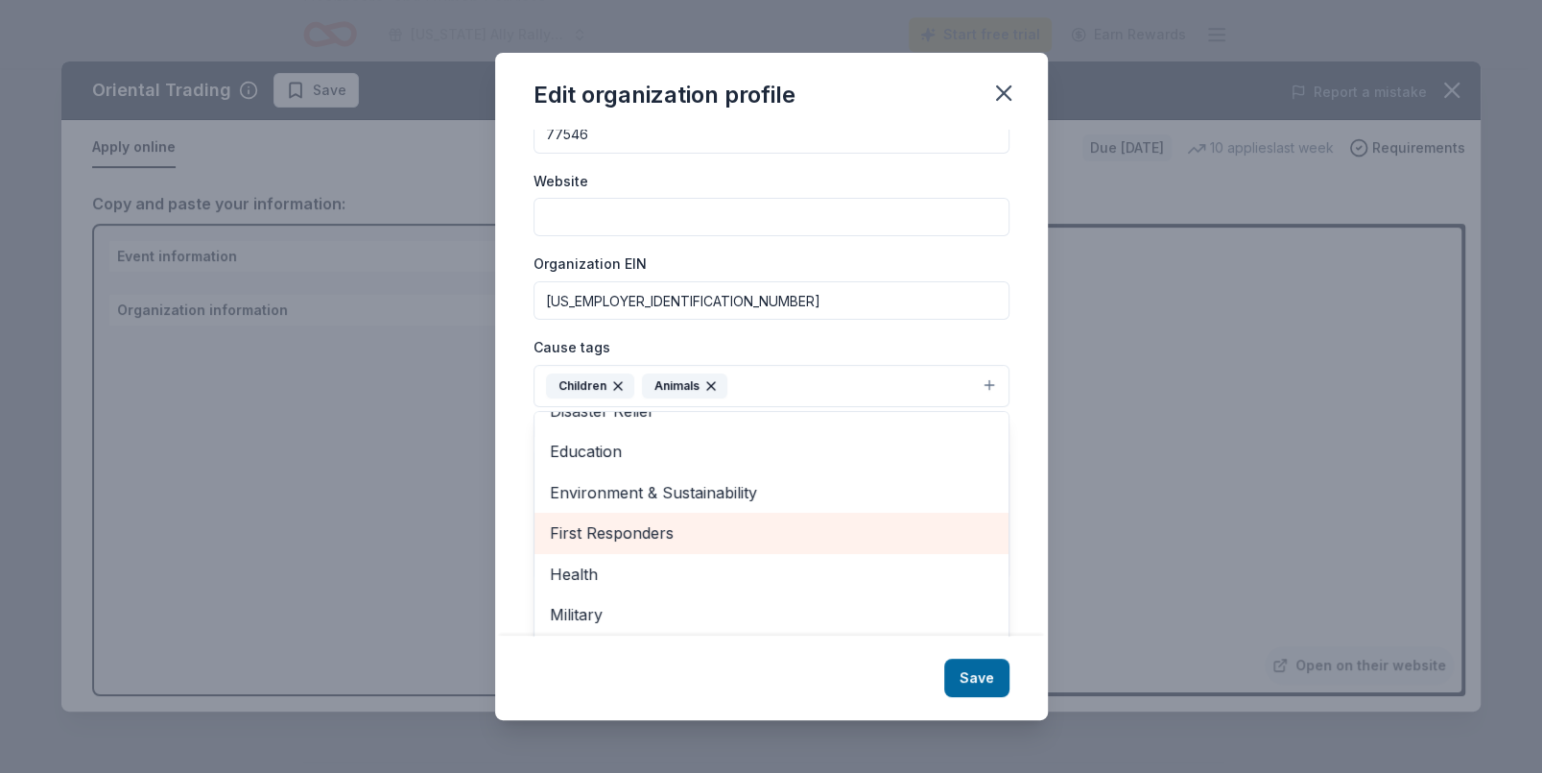
scroll to position [95, 0]
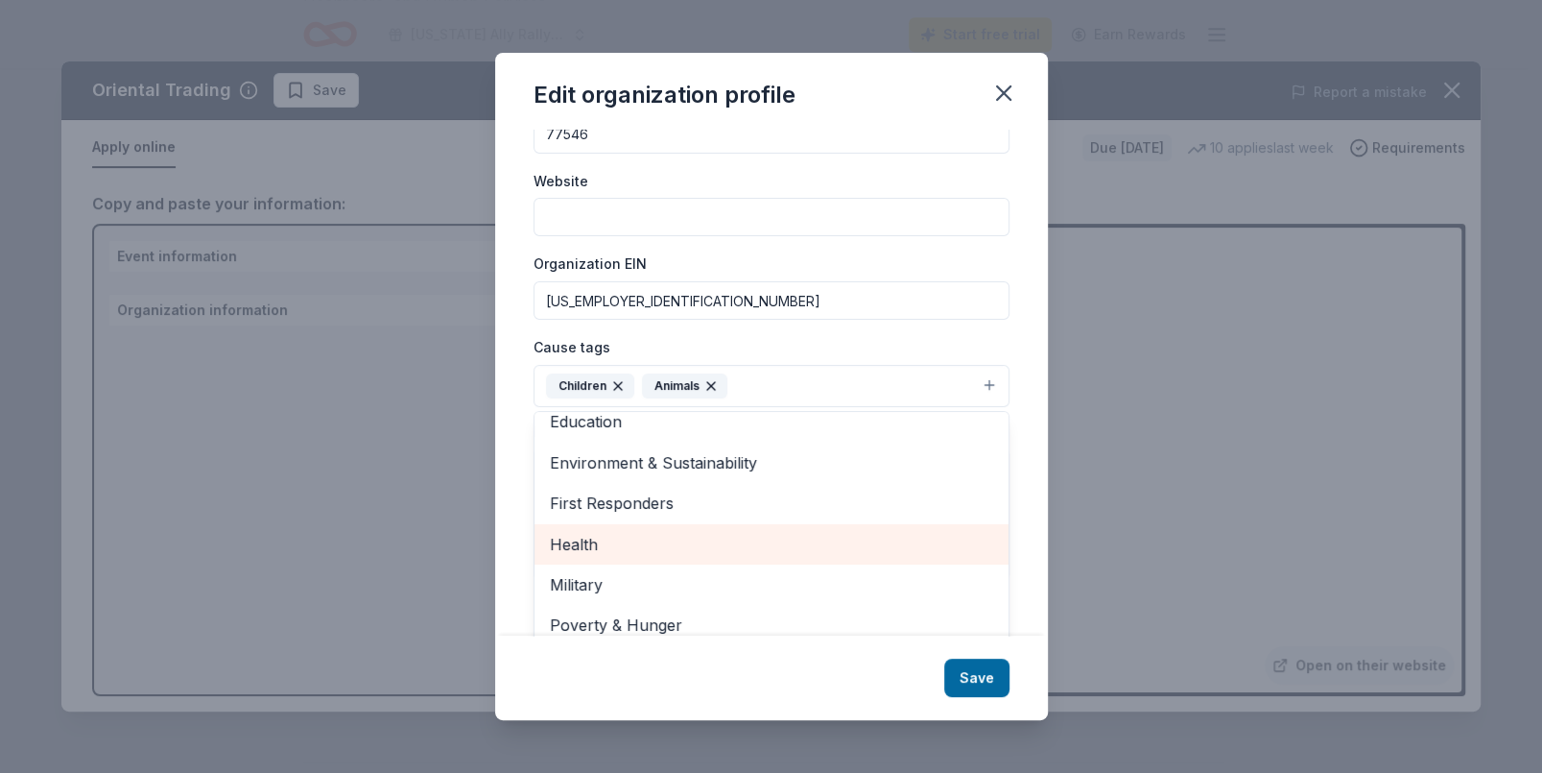
click at [664, 535] on span "Health" at bounding box center [771, 544] width 443 height 25
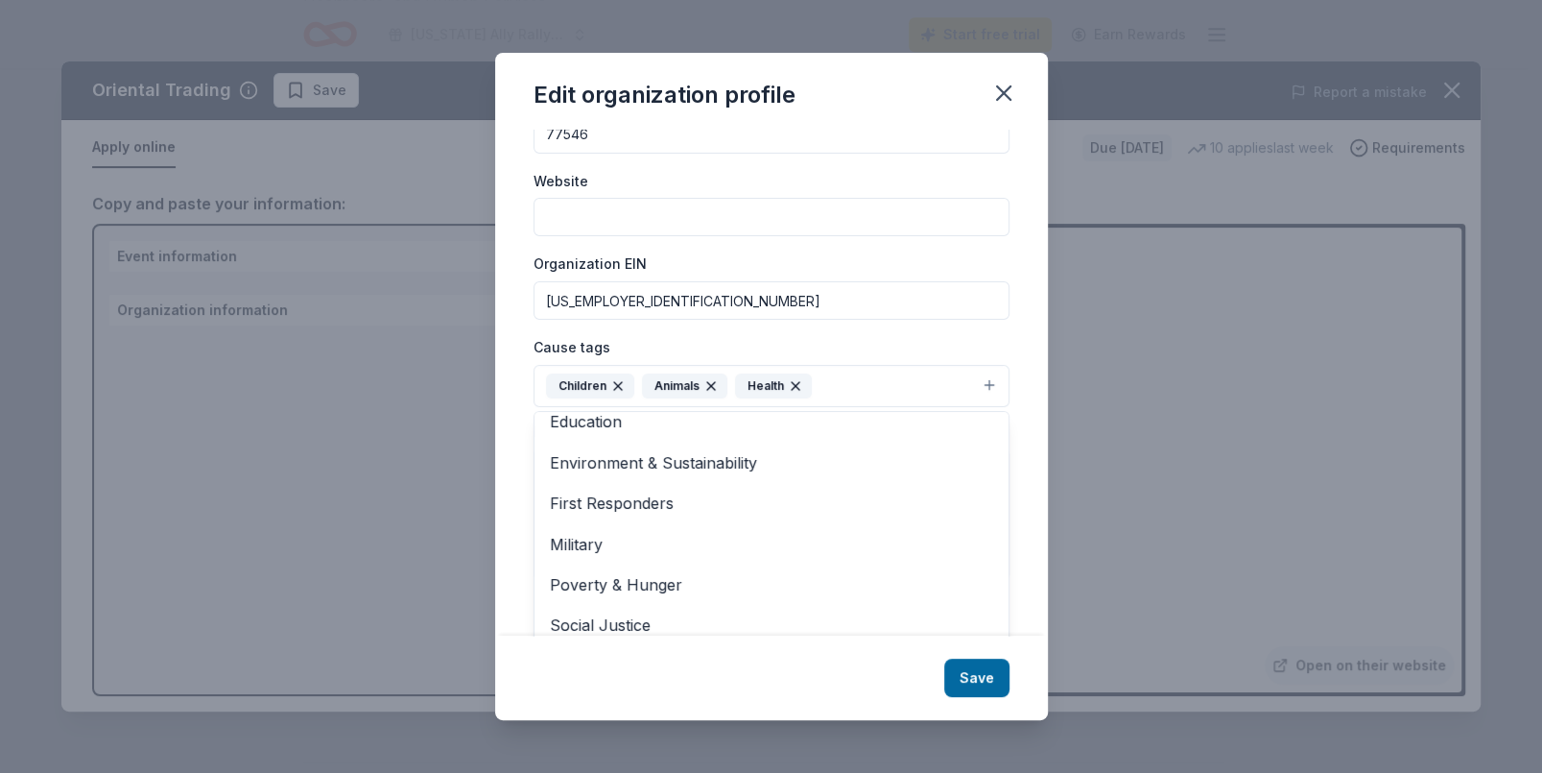
click at [974, 662] on div "Edit organization profile Changes made here will be reflected on your Account. …" at bounding box center [771, 387] width 553 height 668
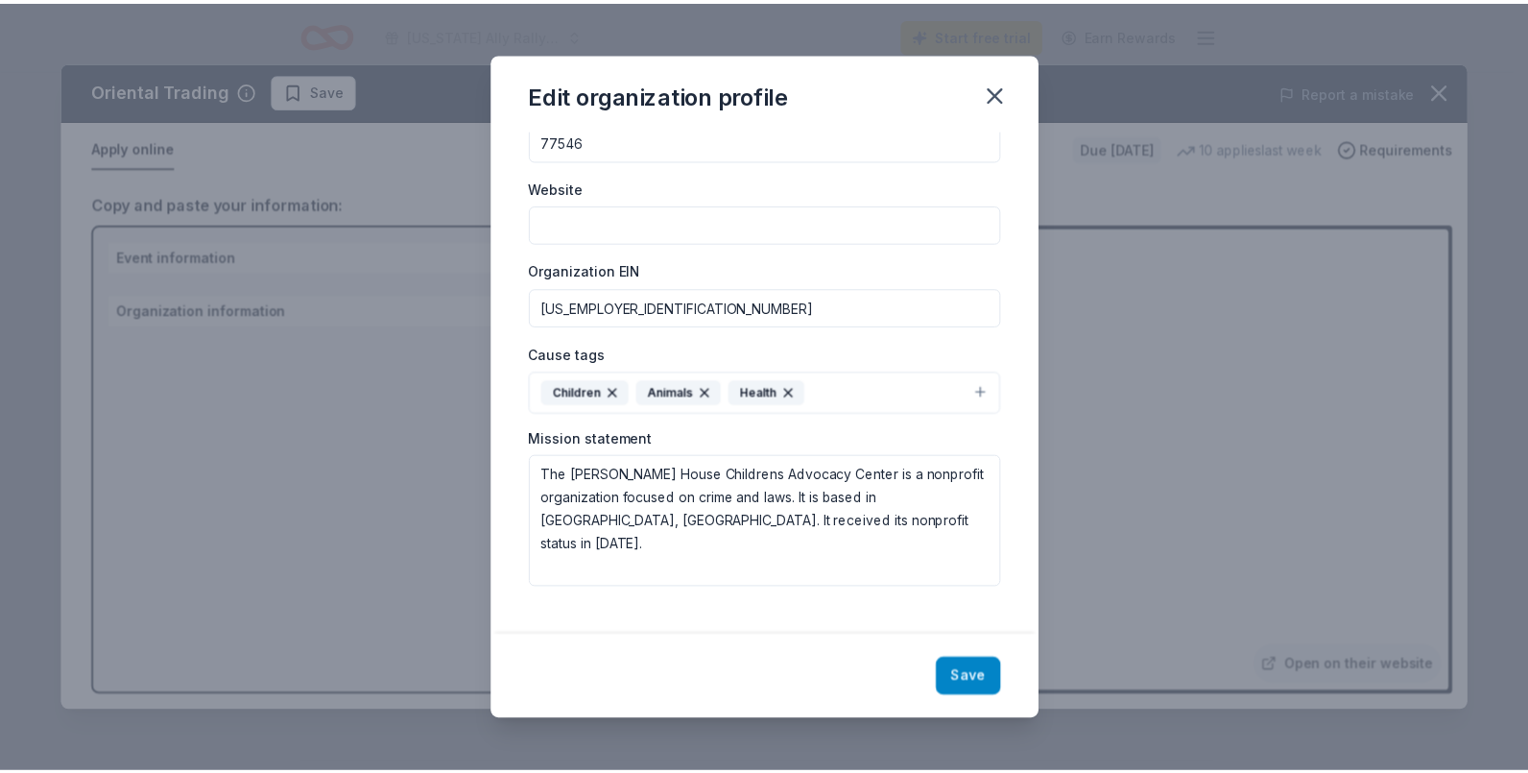
scroll to position [133, 0]
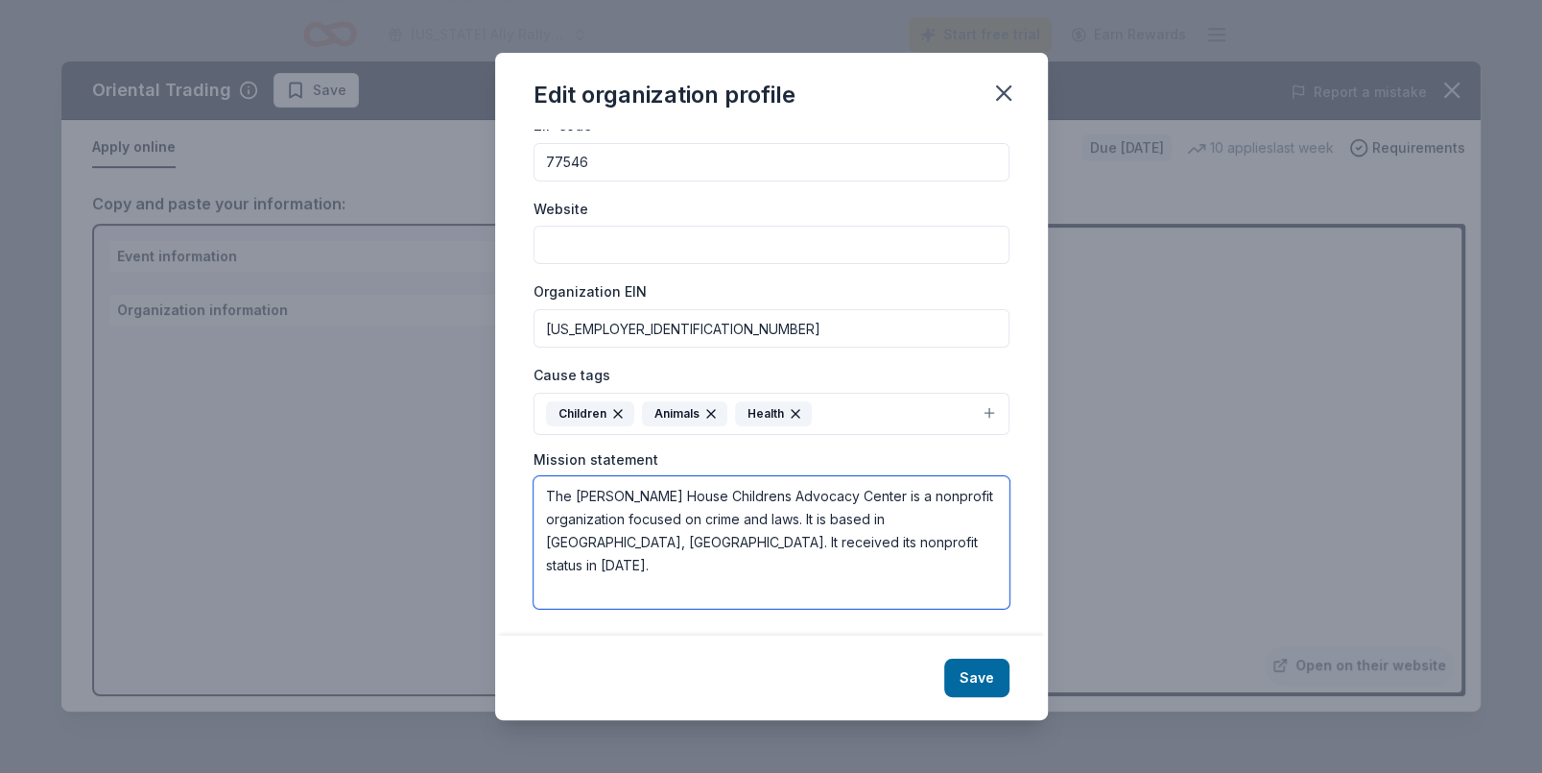
drag, startPoint x: 897, startPoint y: 541, endPoint x: 529, endPoint y: 490, distance: 372.0
click at [529, 489] on div "Changes made here will be reflected on your Account. Organization name [US_STAT…" at bounding box center [771, 383] width 553 height 507
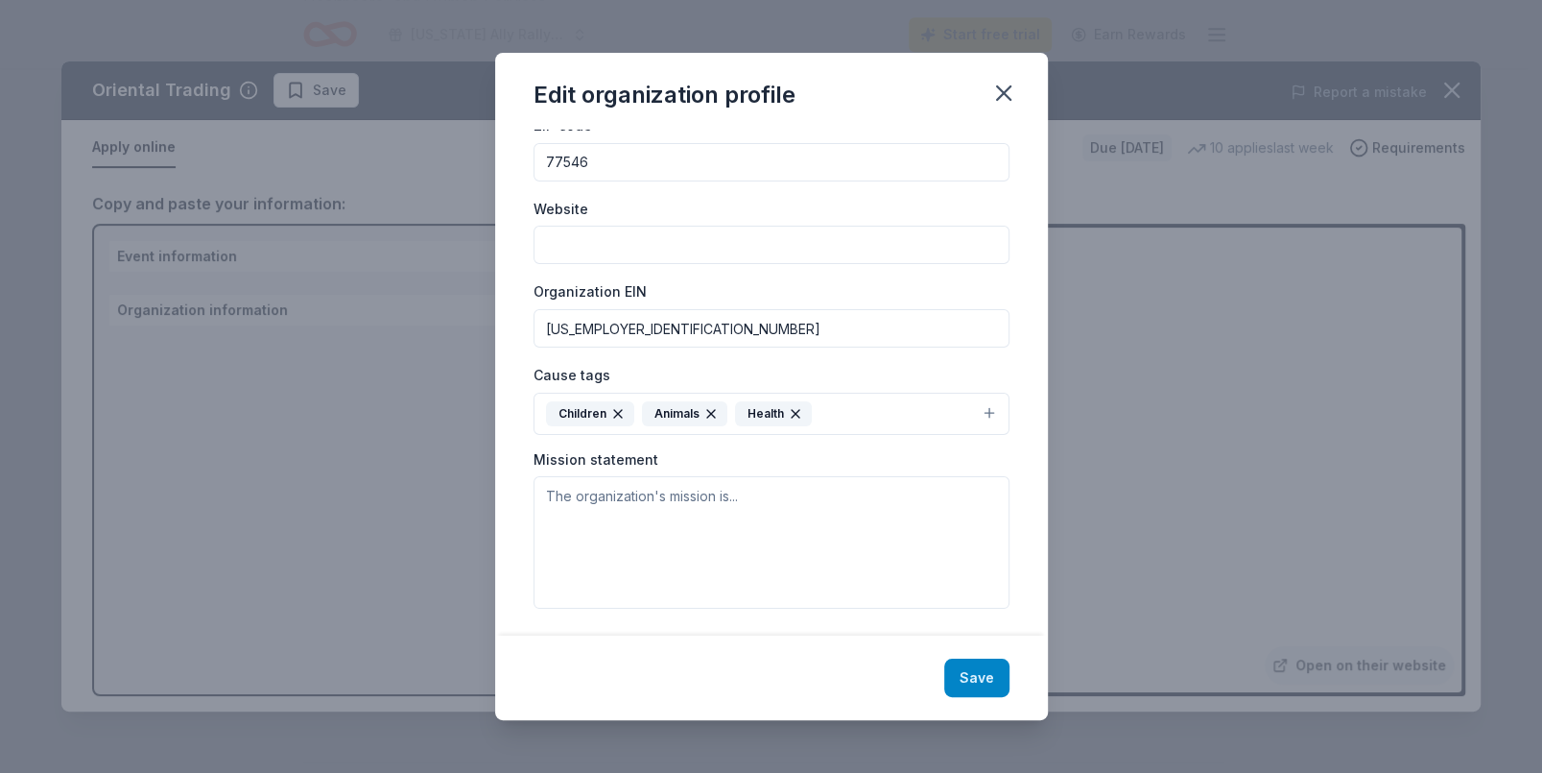
click at [969, 674] on button "Save" at bounding box center [976, 677] width 65 height 38
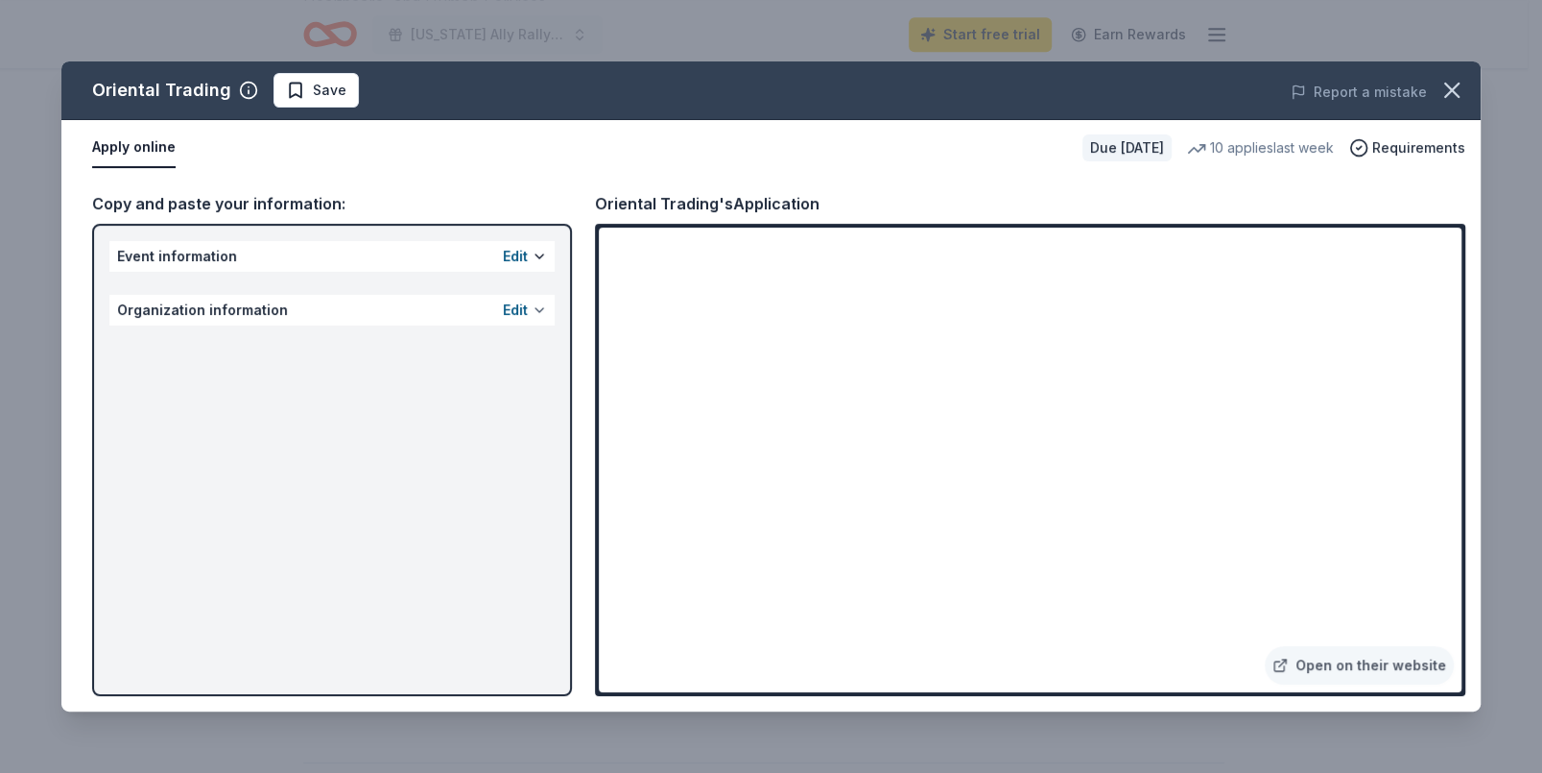
click at [537, 310] on button at bounding box center [539, 309] width 15 height 15
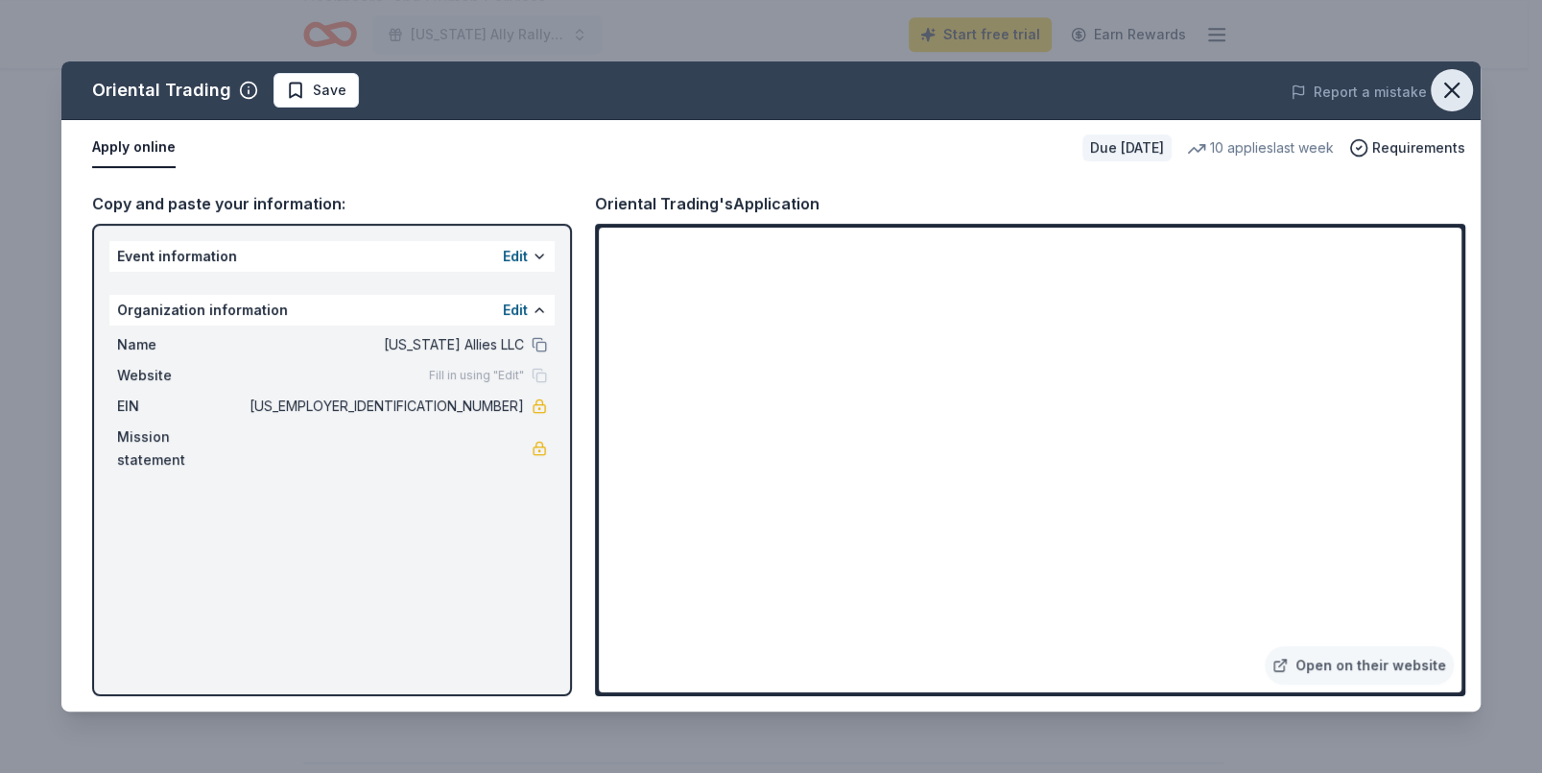
click at [1445, 90] on icon "button" at bounding box center [1452, 90] width 27 height 27
